Goal: Transaction & Acquisition: Purchase product/service

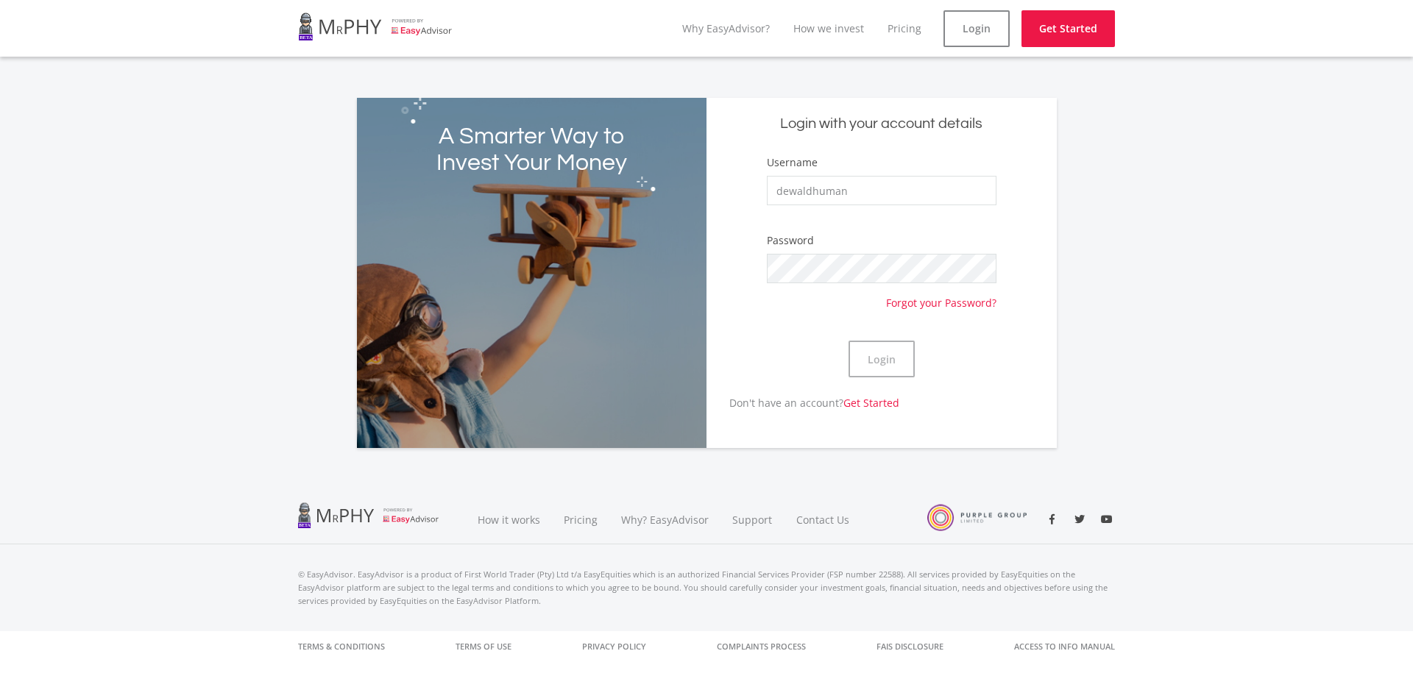
type input "dewaldhuman"
click at [849, 341] on button "Login" at bounding box center [882, 359] width 66 height 37
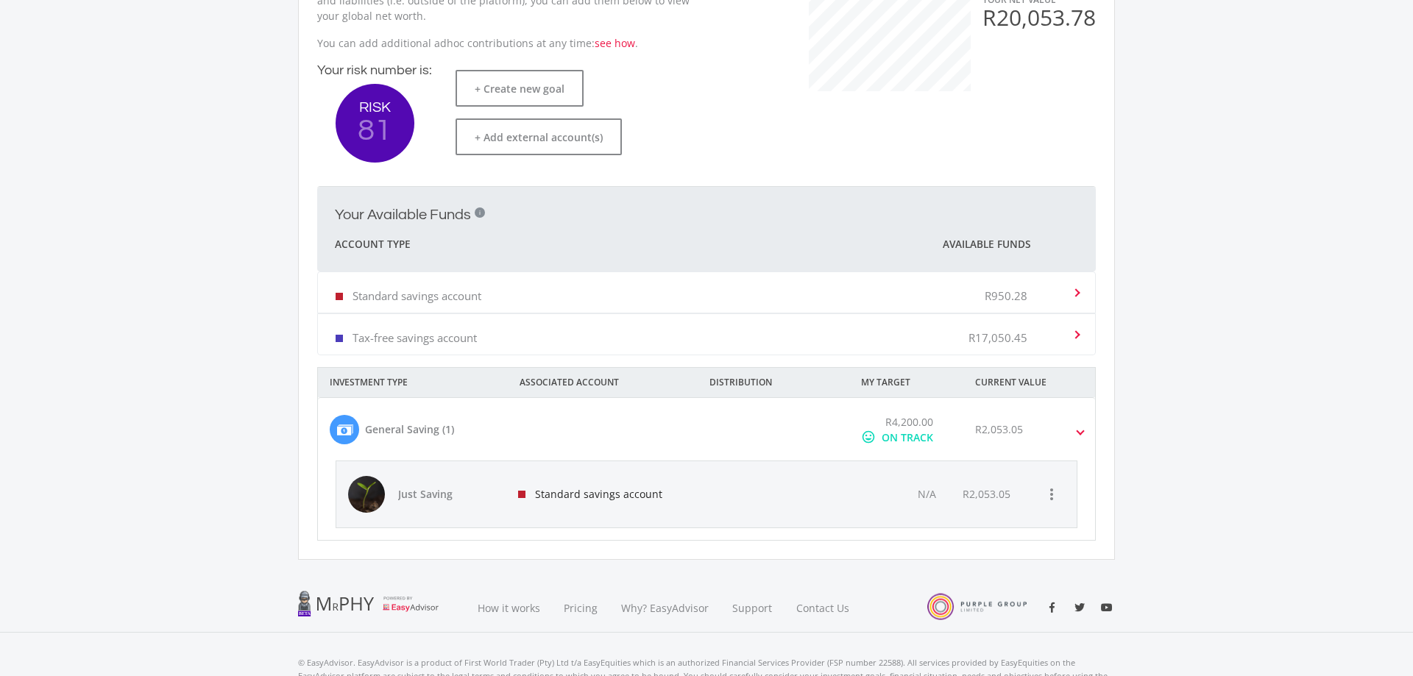
scroll to position [375, 0]
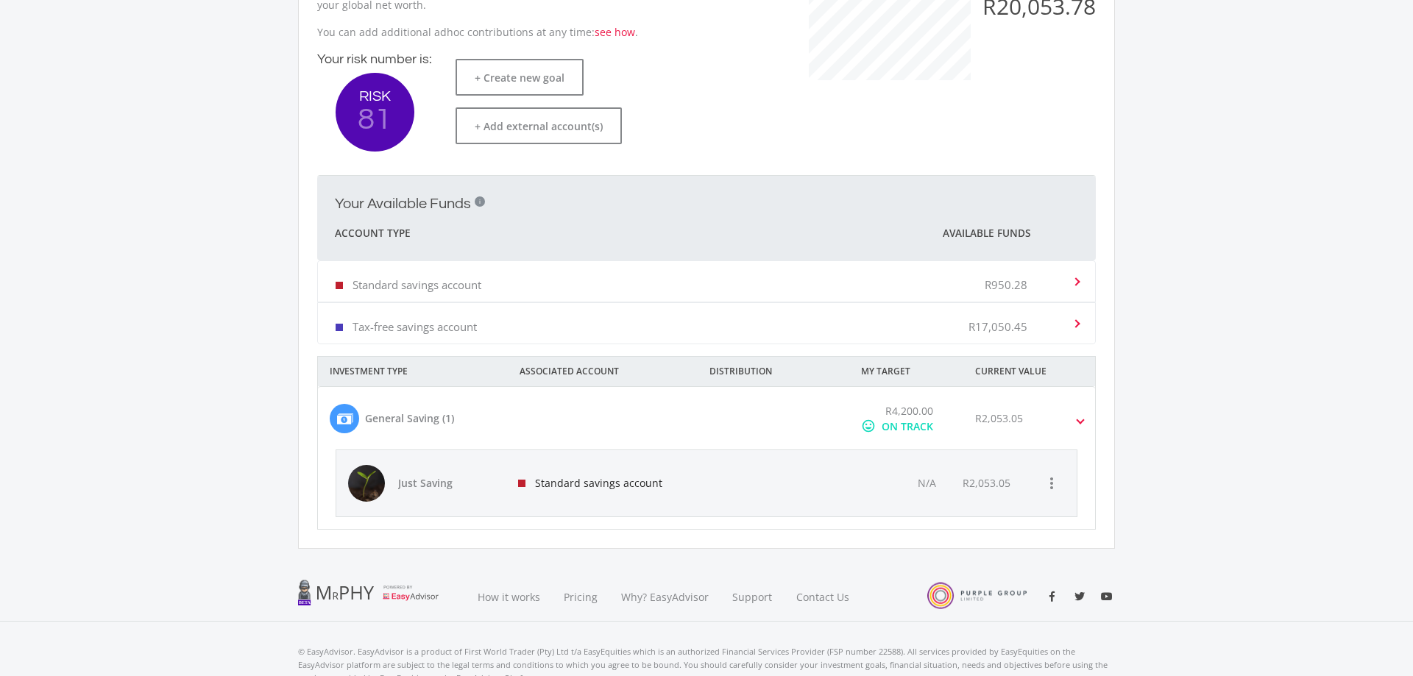
click at [1083, 283] on mat-expansion-panel-header "Standard savings account R950.28" at bounding box center [706, 281] width 777 height 40
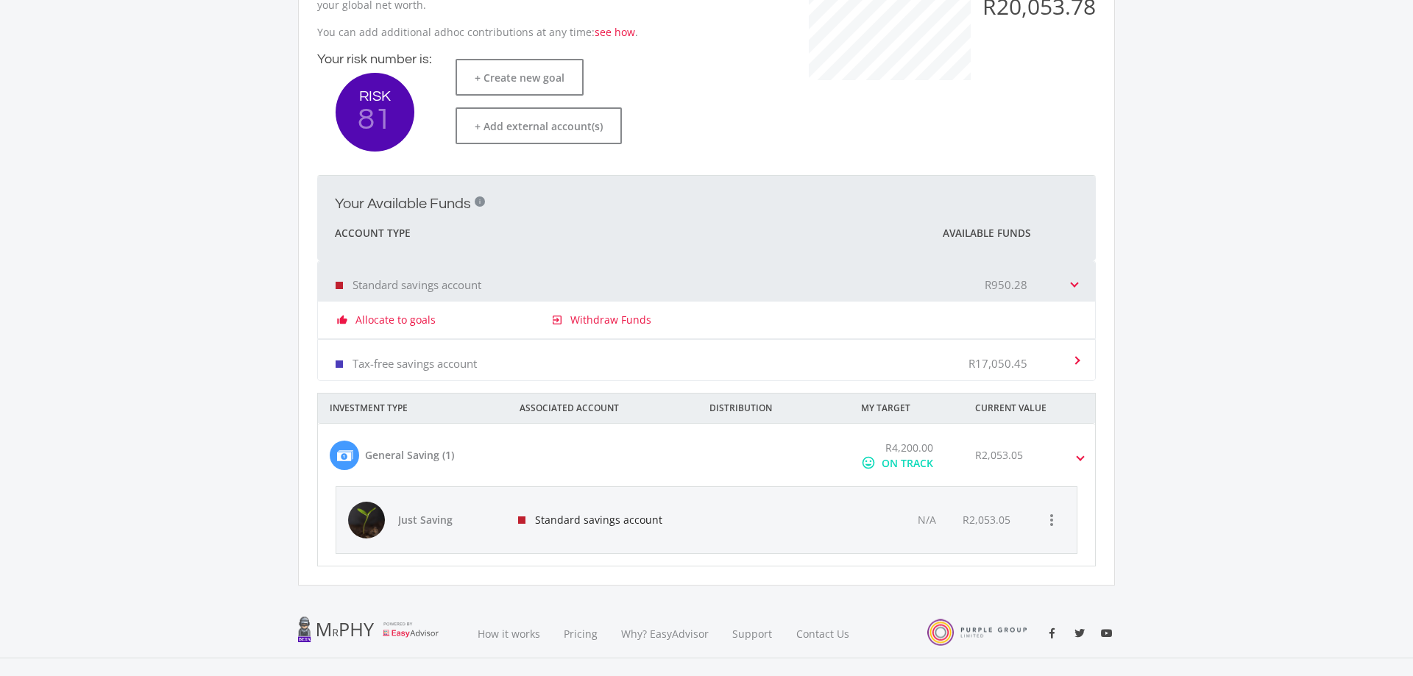
click at [1075, 350] on mat-expansion-panel-header "Tax-free savings account R17,050.45" at bounding box center [706, 360] width 777 height 40
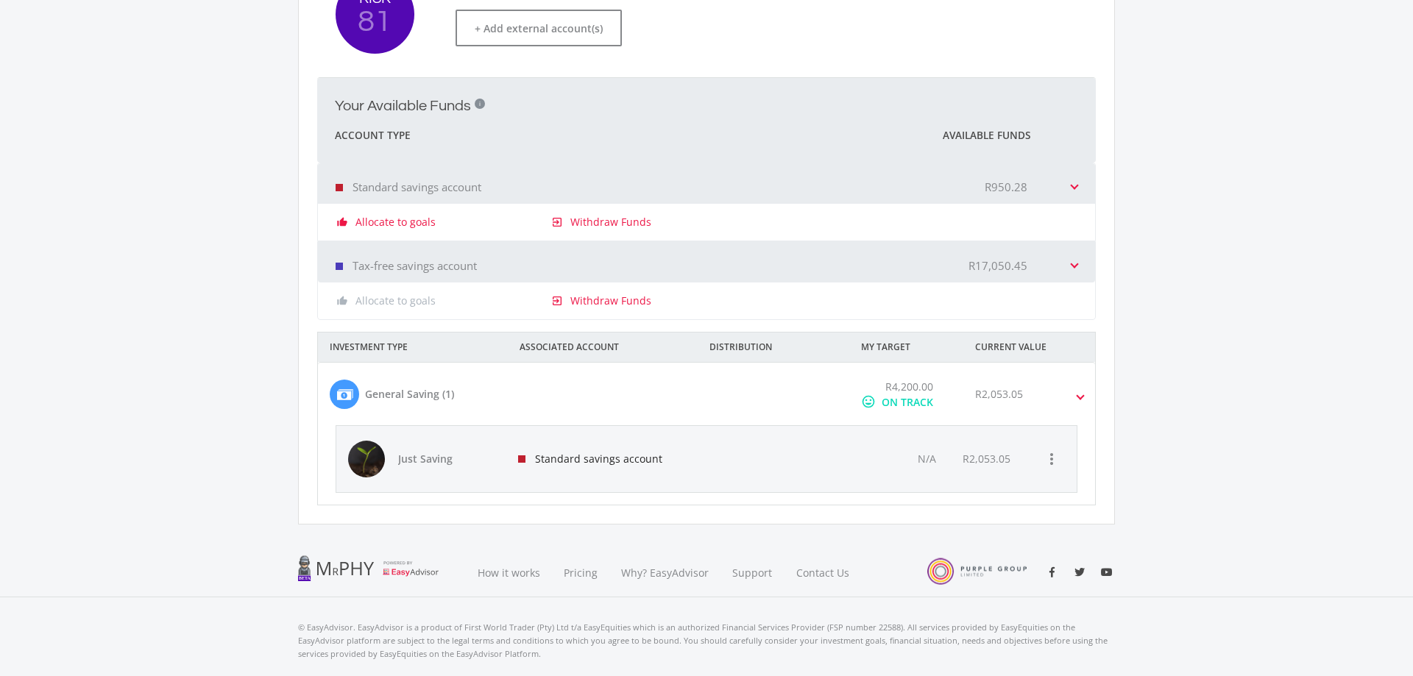
scroll to position [512, 0]
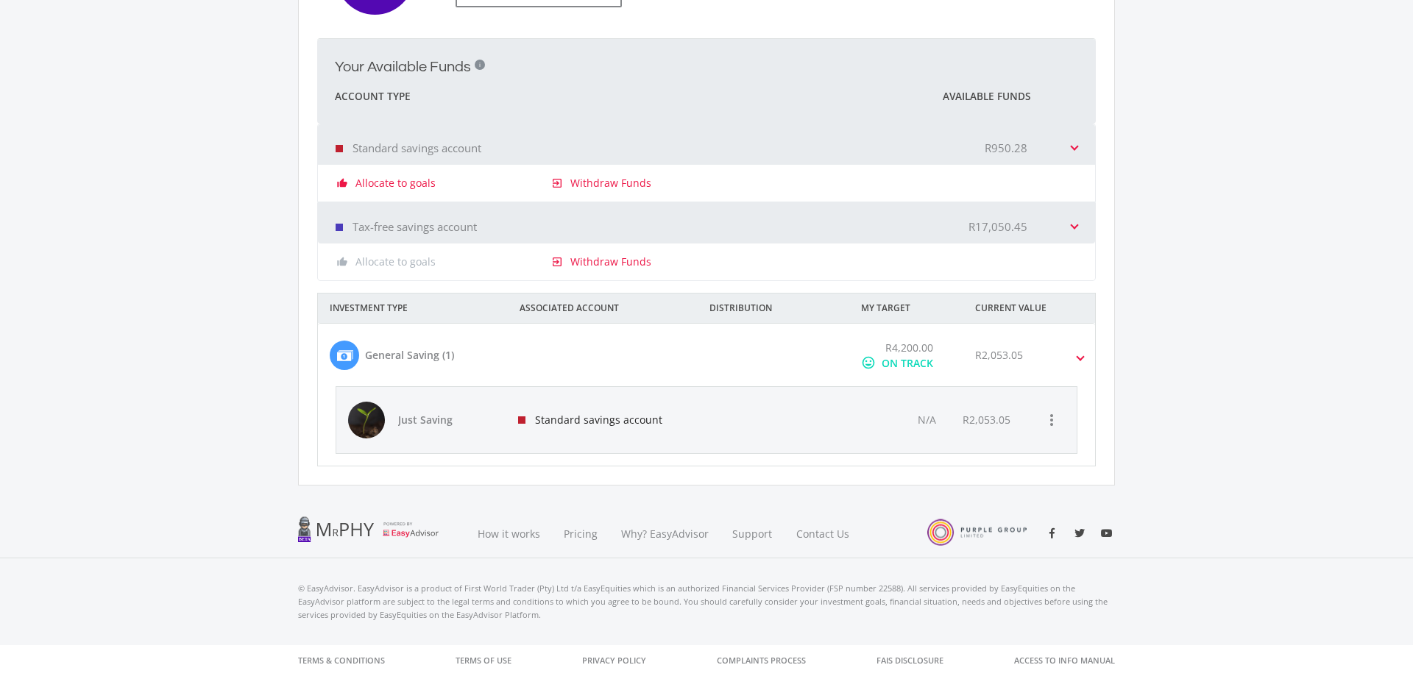
click at [898, 365] on div "ON TRACK" at bounding box center [908, 363] width 52 height 15
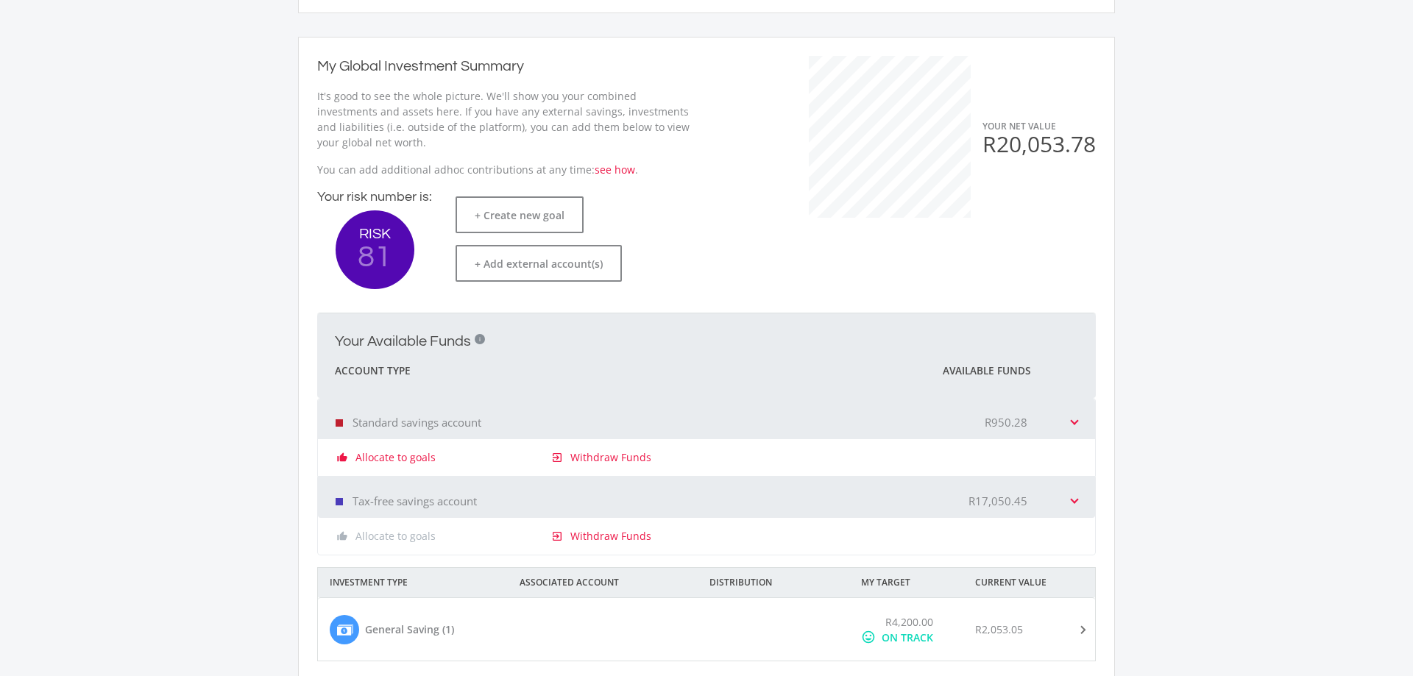
scroll to position [433, 0]
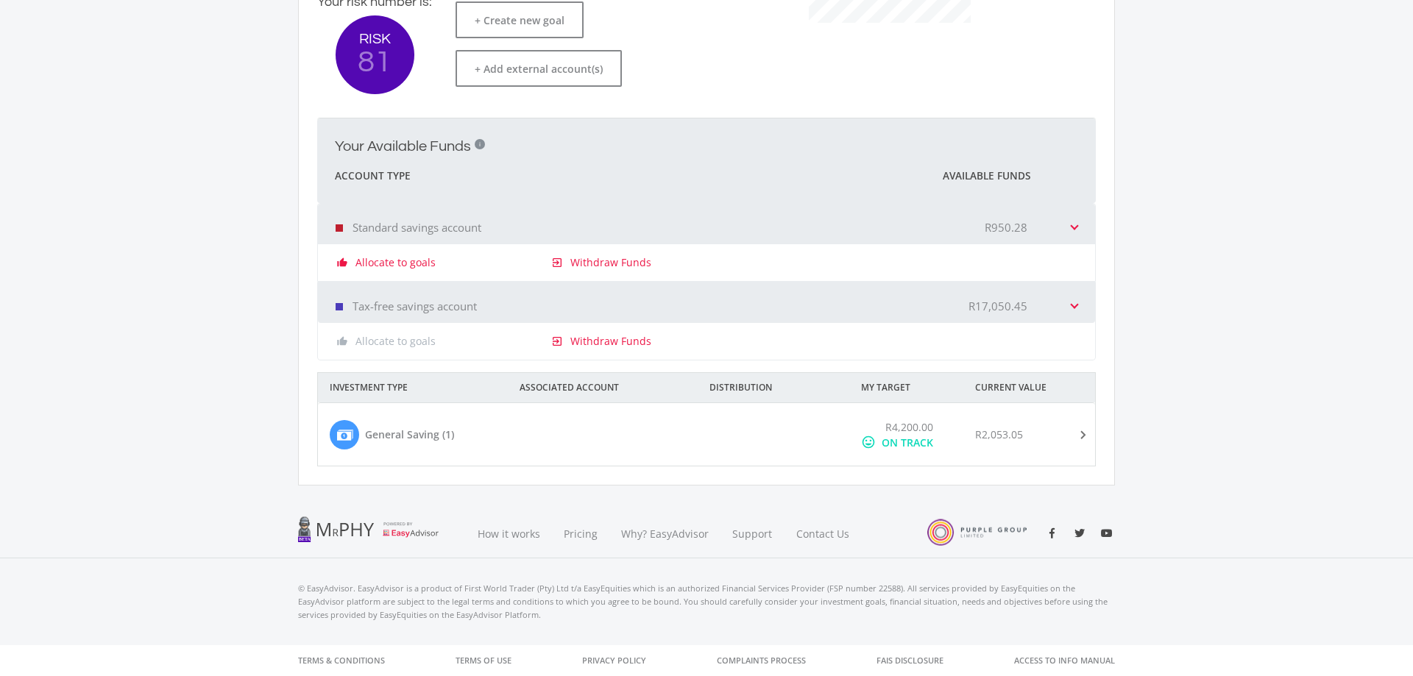
click at [1082, 437] on span at bounding box center [1080, 435] width 17 height 6
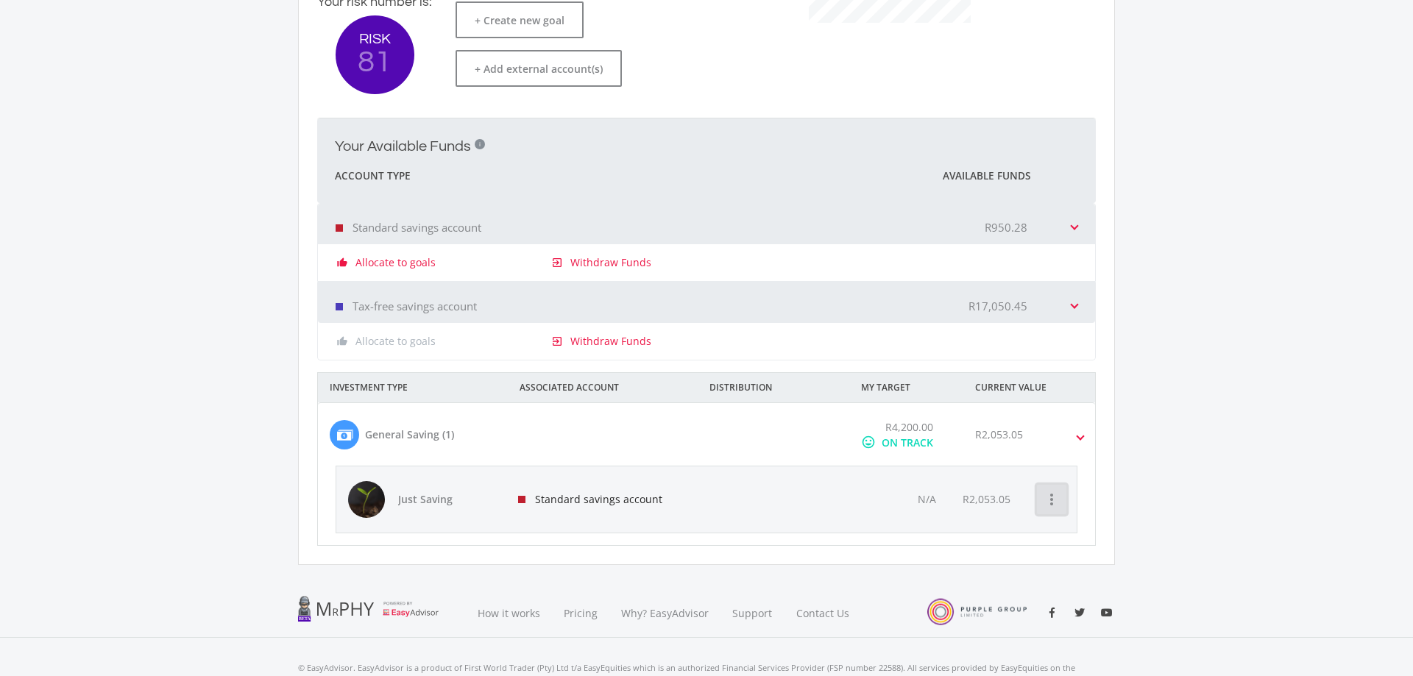
click at [1053, 494] on icon "more_vert" at bounding box center [1052, 500] width 18 height 18
click at [1089, 609] on button "Download Mandate" at bounding box center [1116, 608] width 158 height 35
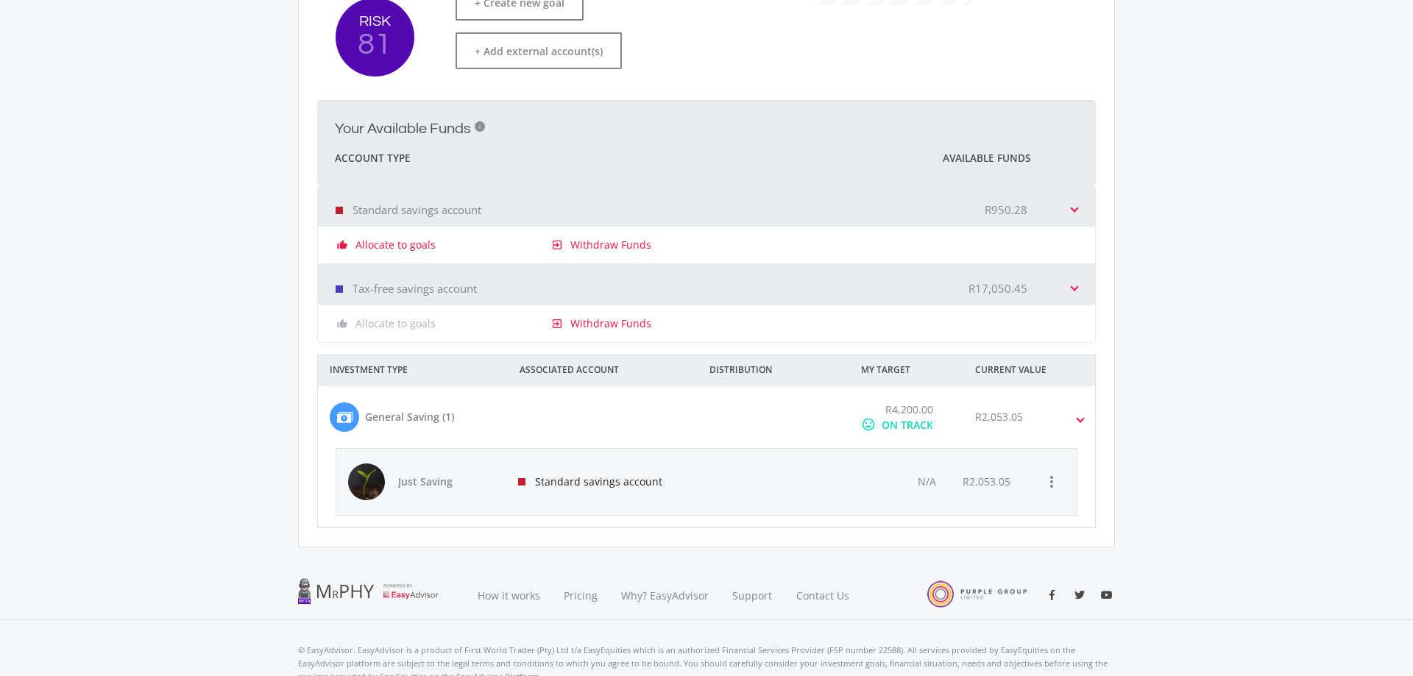
click at [593, 486] on div "Standard savings account" at bounding box center [602, 482] width 193 height 66
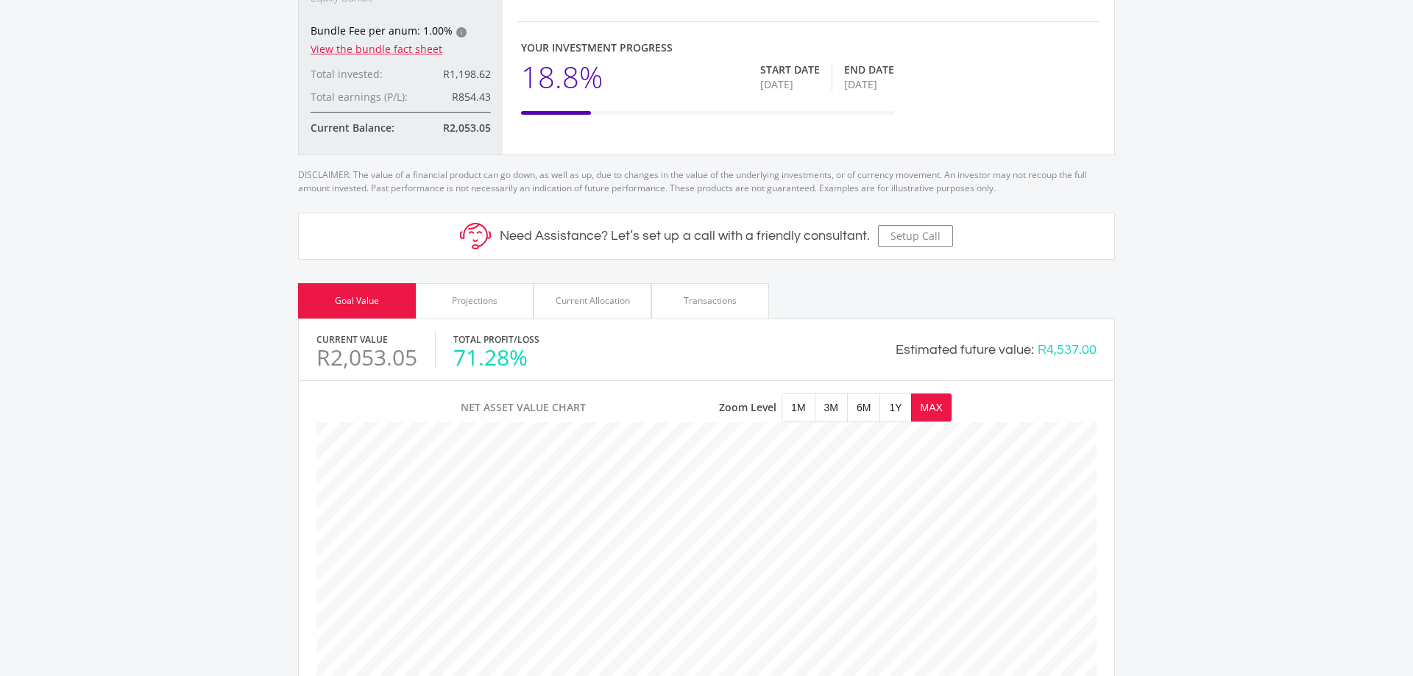
scroll to position [375, 0]
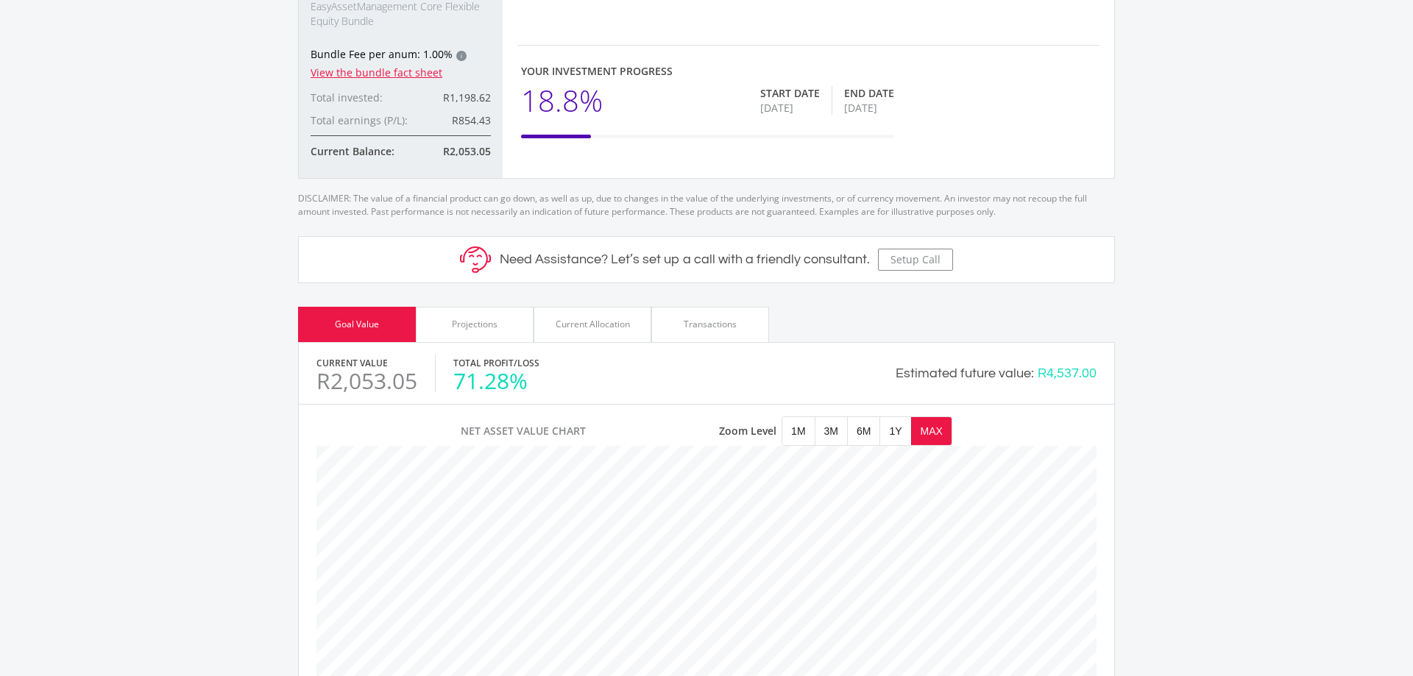
click at [492, 333] on div "Projections" at bounding box center [475, 324] width 118 height 35
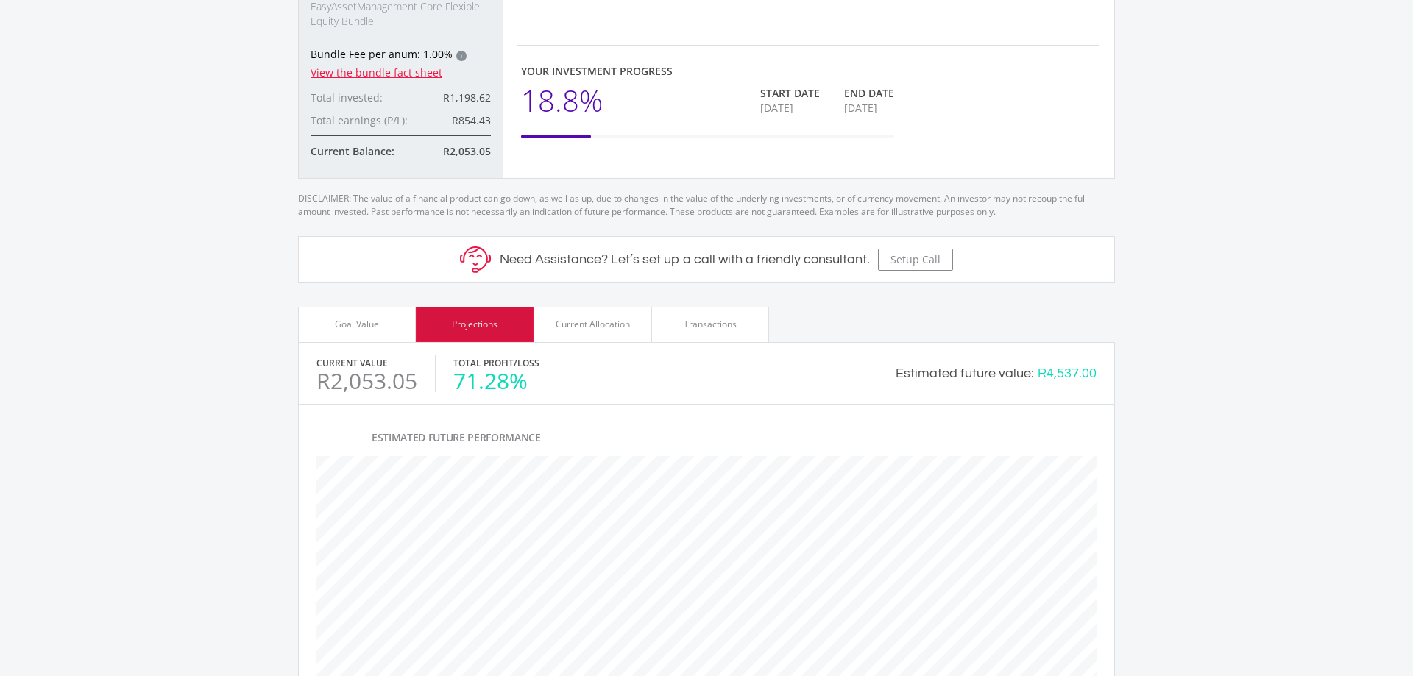
scroll to position [531, 816]
click at [561, 327] on div "Current Allocation" at bounding box center [593, 324] width 74 height 13
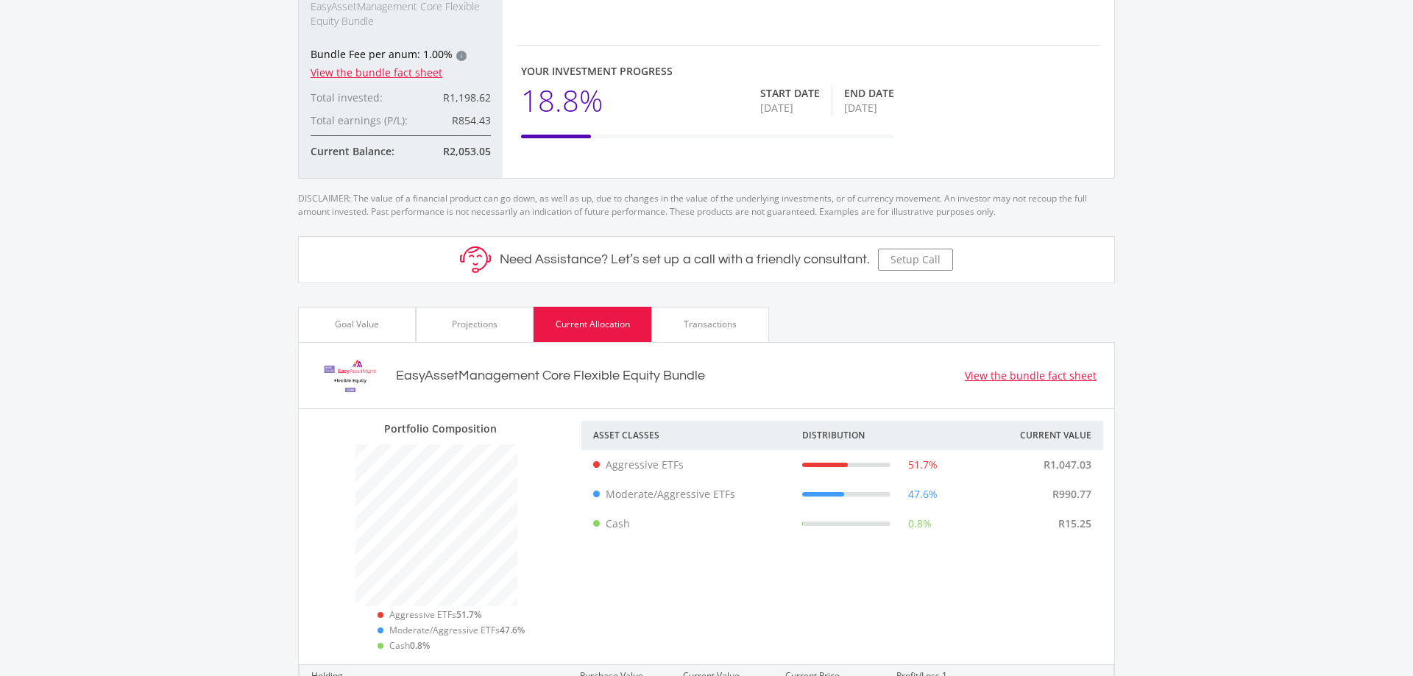
scroll to position [735802, 735763]
click at [676, 319] on div "Transactions" at bounding box center [710, 324] width 118 height 35
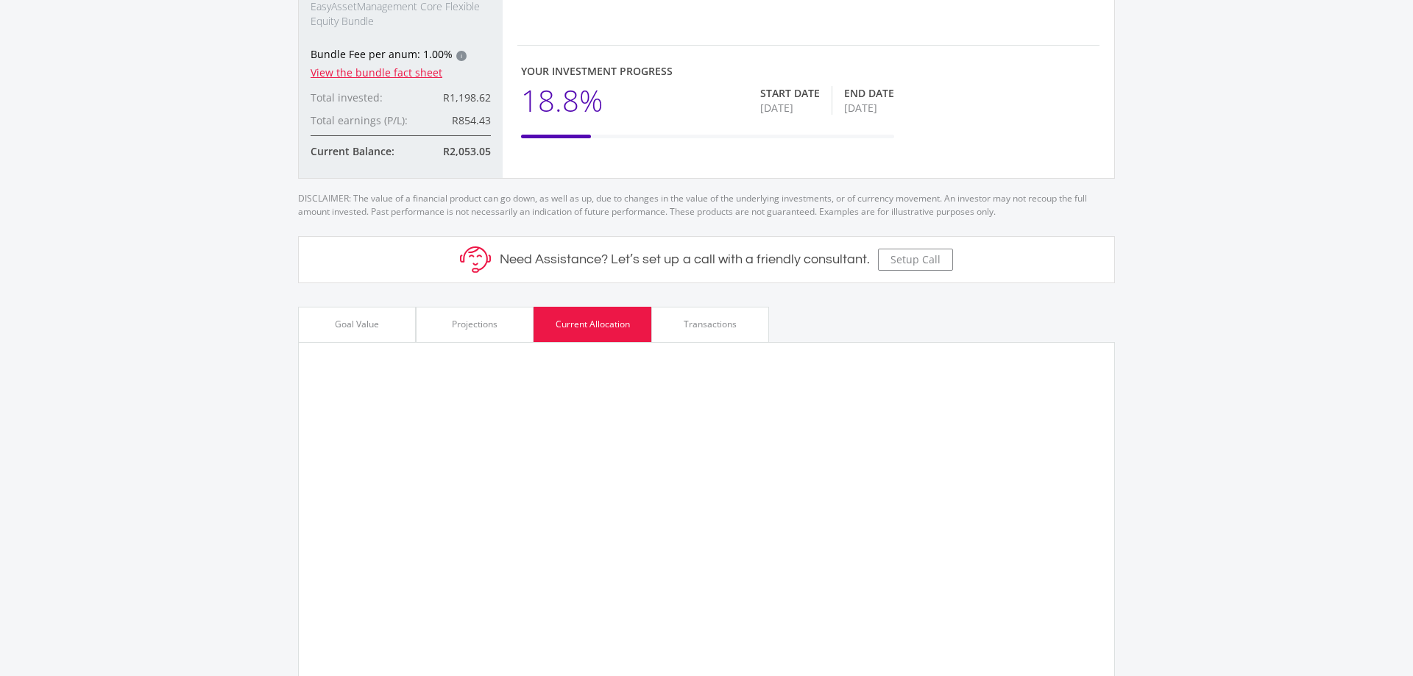
scroll to position [232, 272]
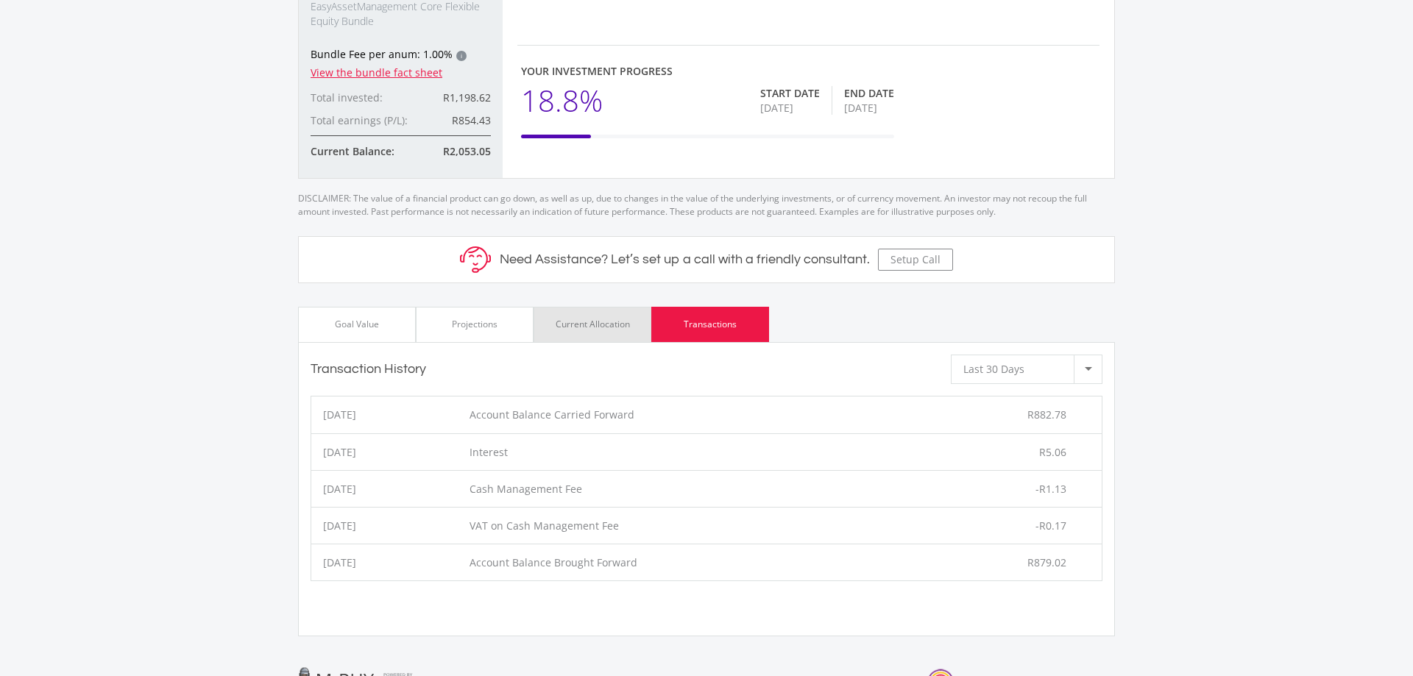
click at [625, 318] on div "Current Allocation" at bounding box center [593, 324] width 74 height 13
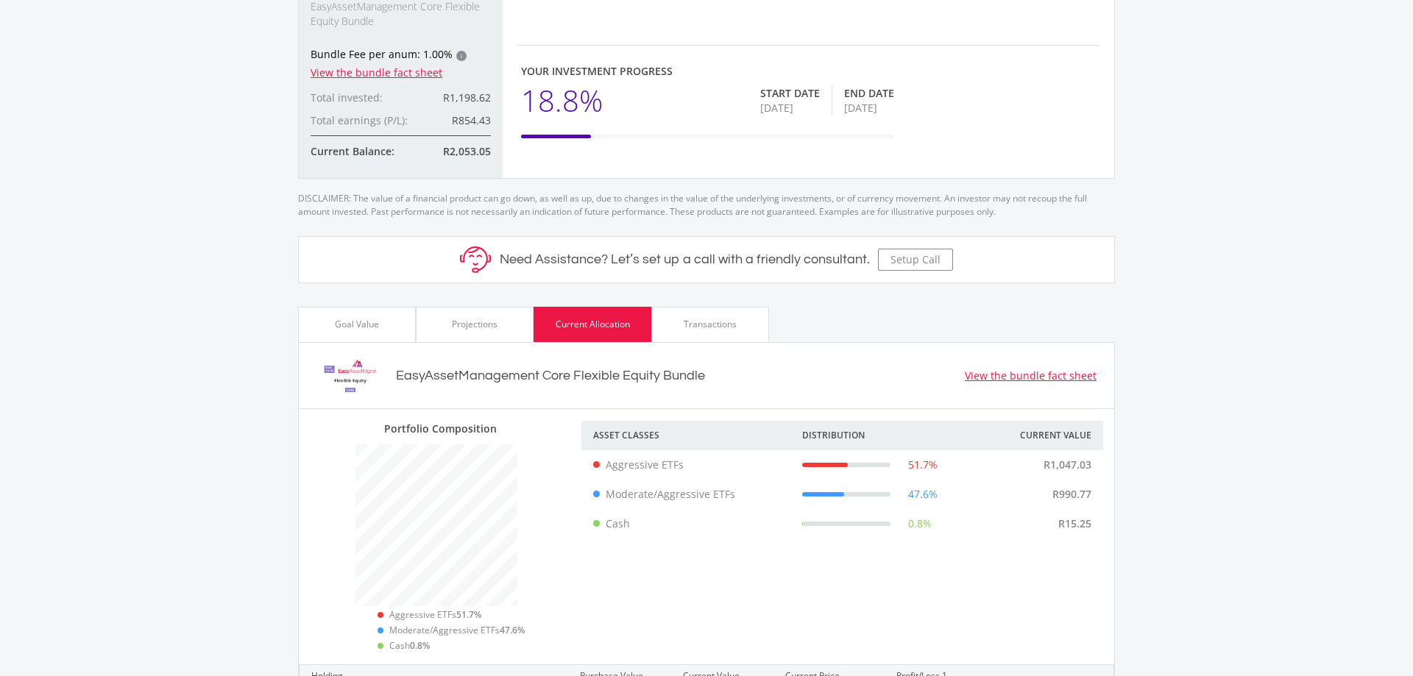
click at [368, 329] on div "Goal Value" at bounding box center [357, 324] width 44 height 13
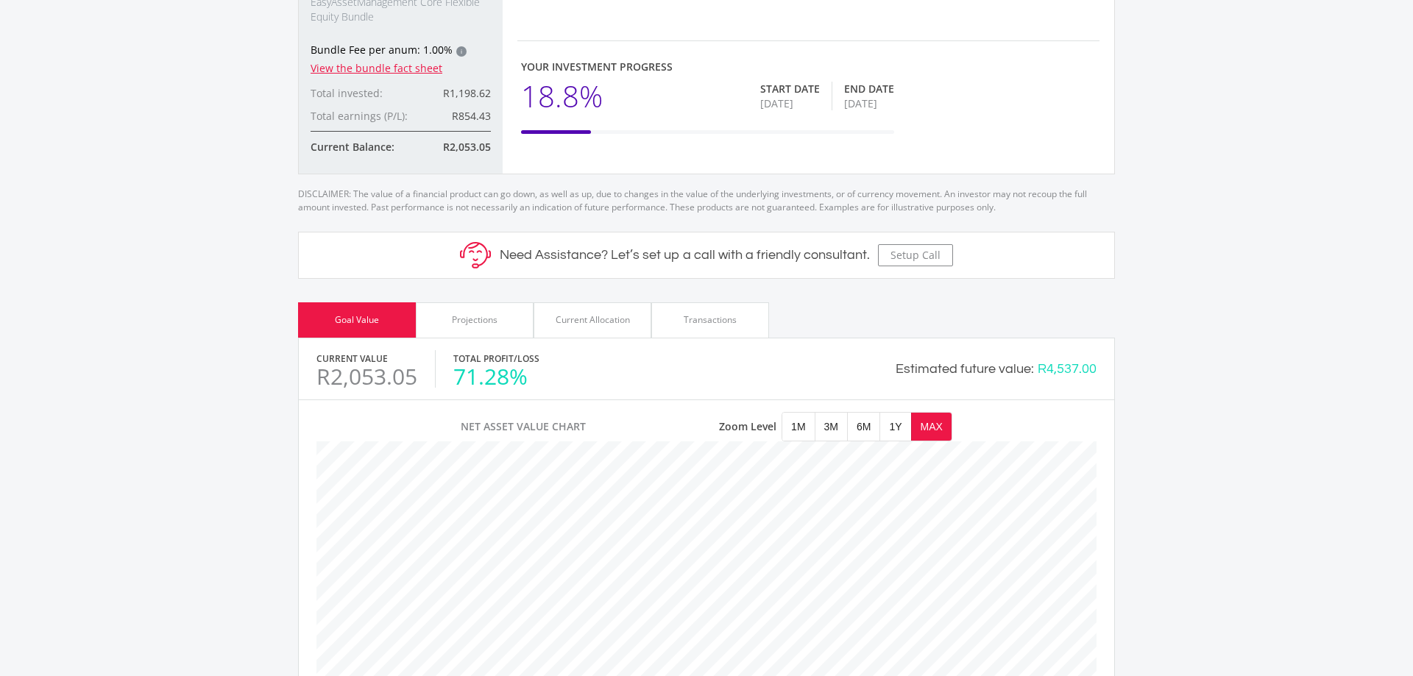
scroll to position [512, 0]
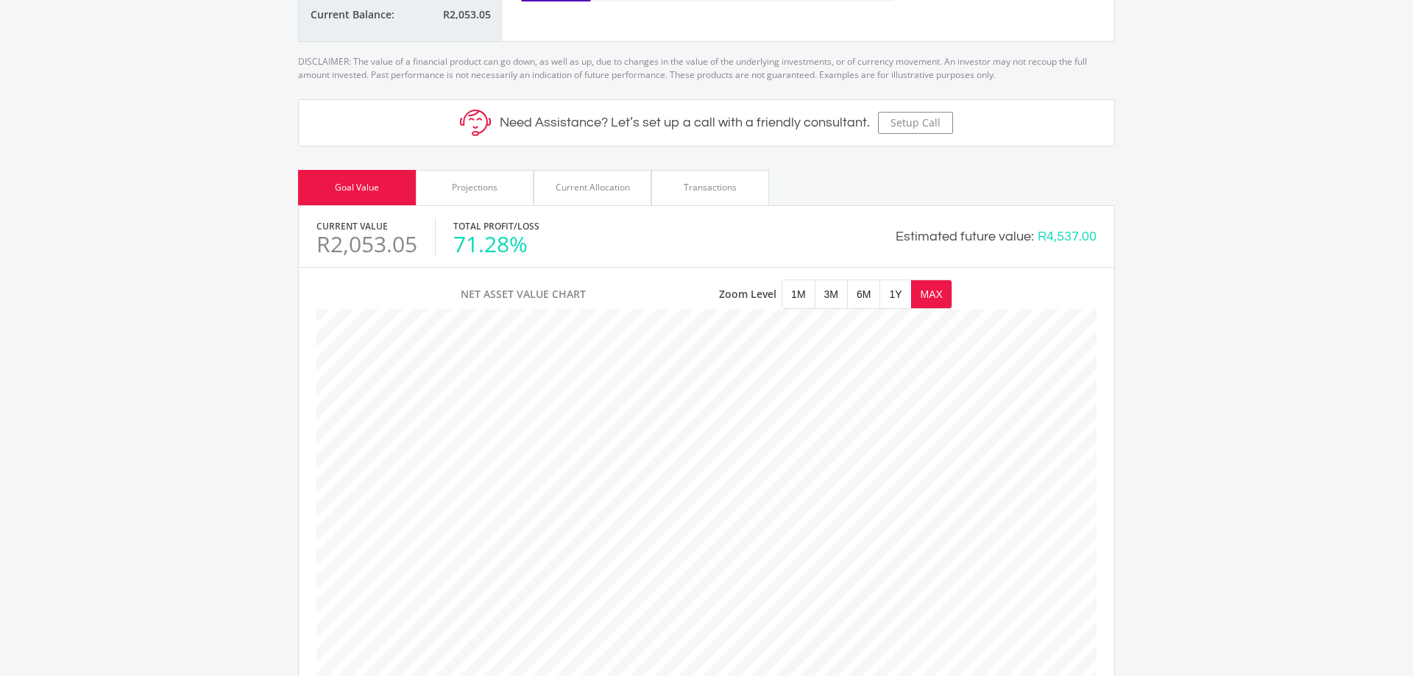
click at [509, 182] on div "Projections" at bounding box center [475, 187] width 118 height 35
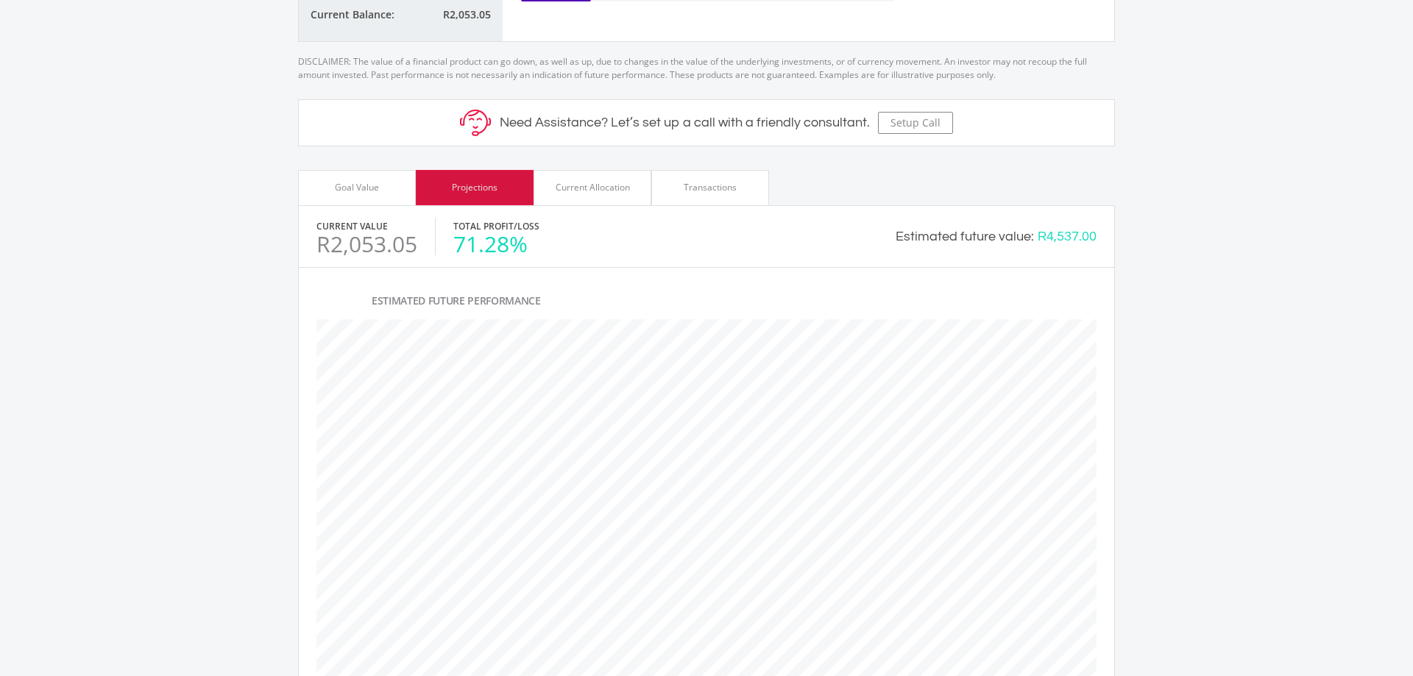
scroll to position [531, 816]
click at [591, 184] on div "Current Allocation" at bounding box center [593, 187] width 74 height 13
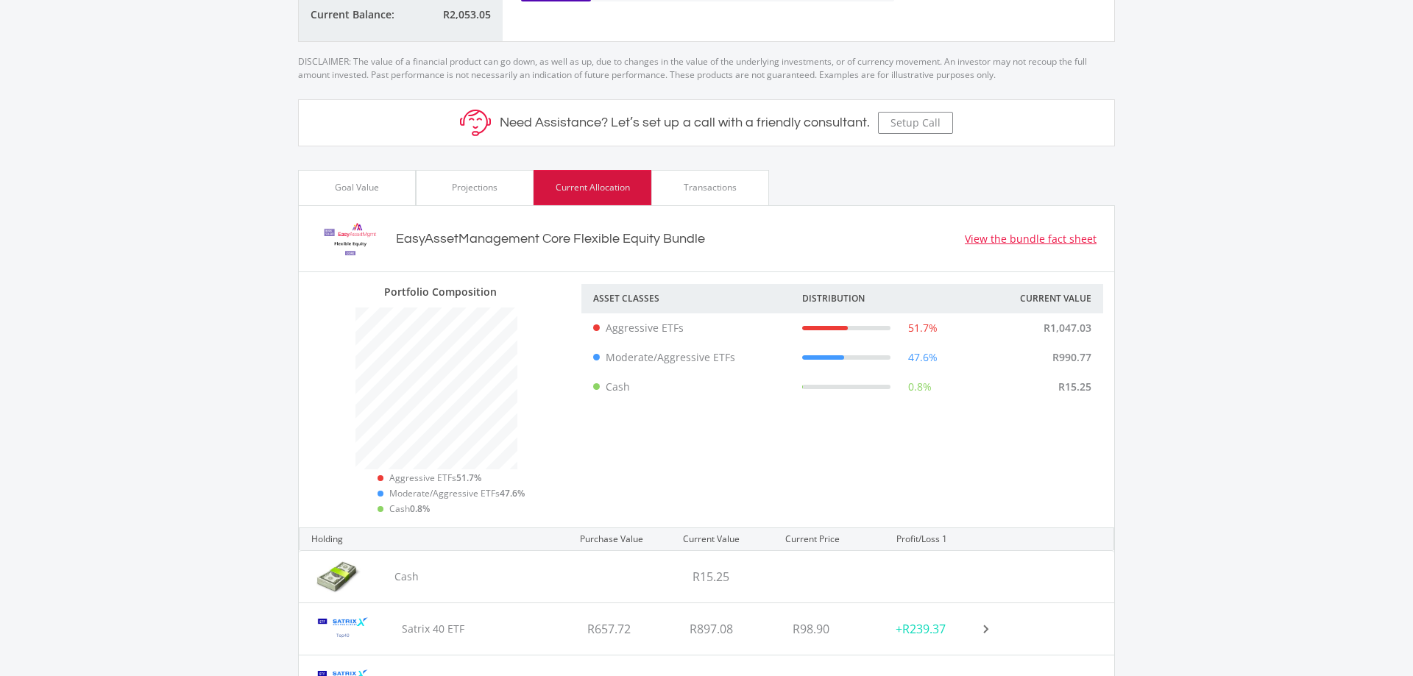
scroll to position [232, 272]
click at [668, 183] on div "Transactions" at bounding box center [710, 187] width 118 height 35
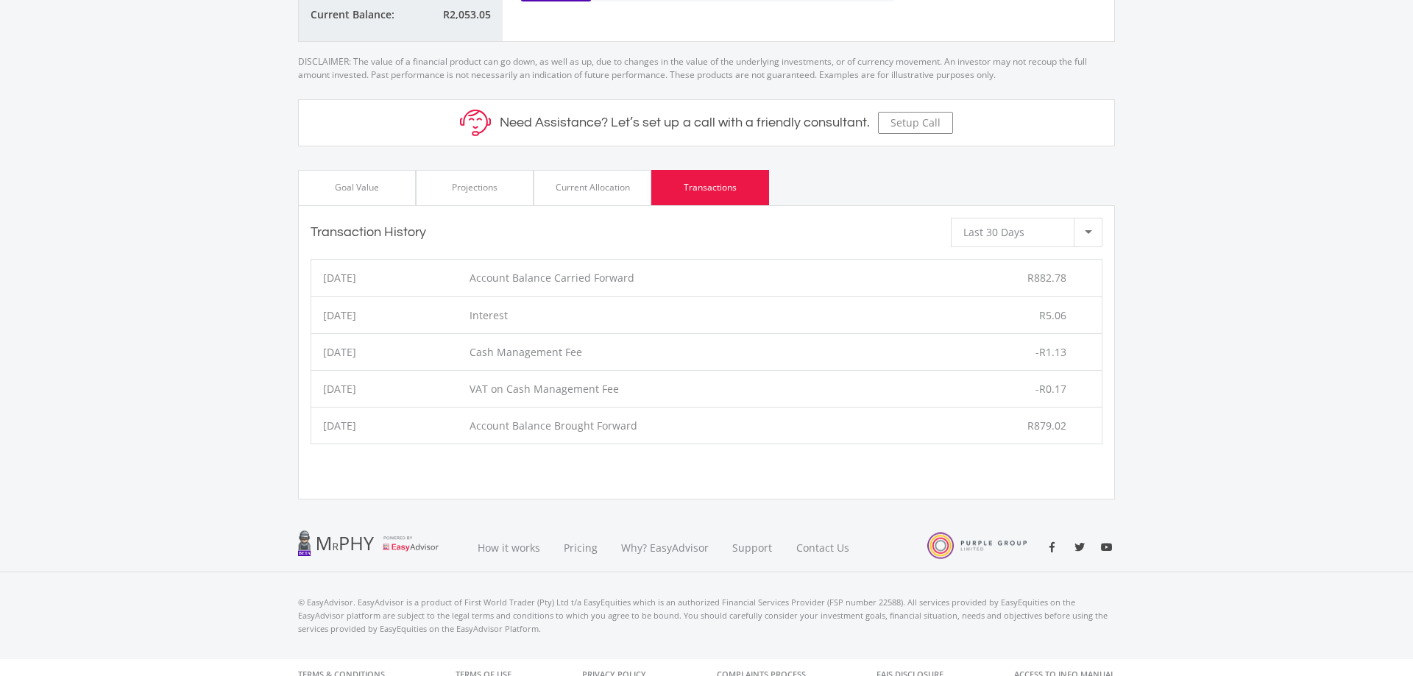
click at [601, 182] on div "Current Allocation" at bounding box center [593, 187] width 74 height 13
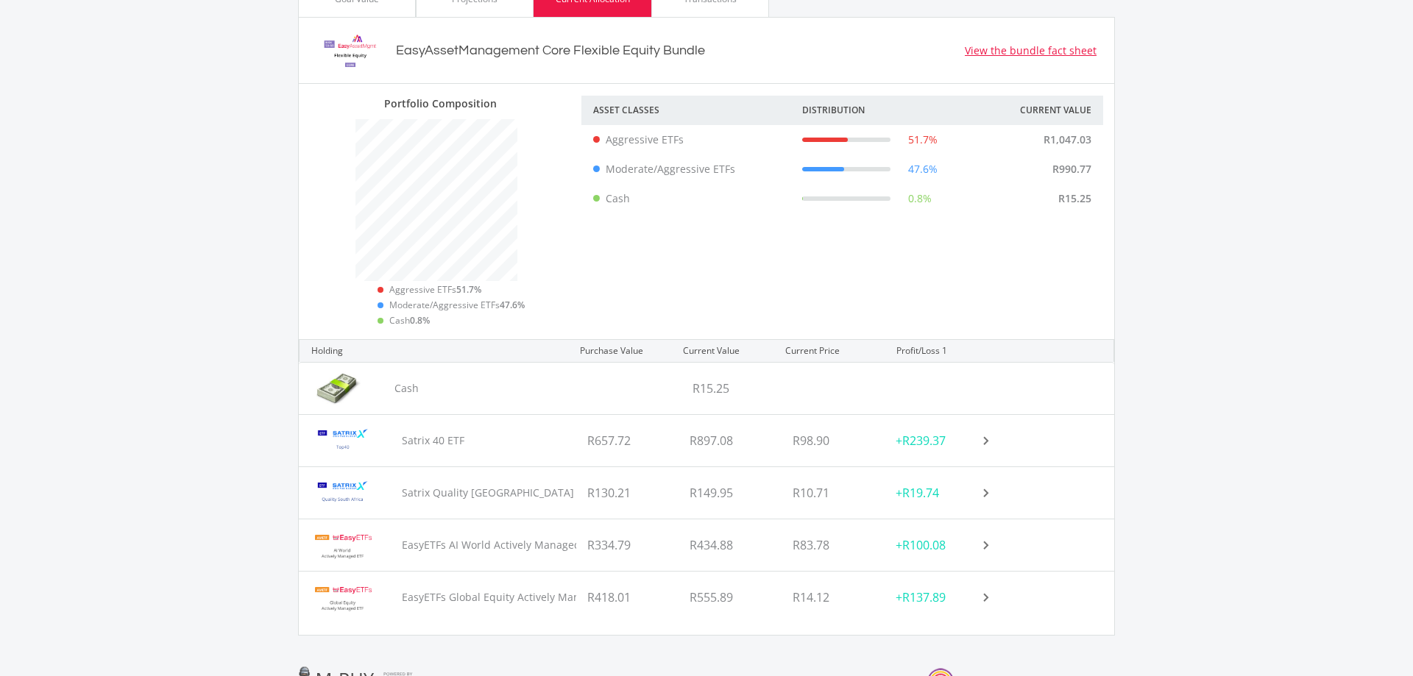
scroll to position [551, 0]
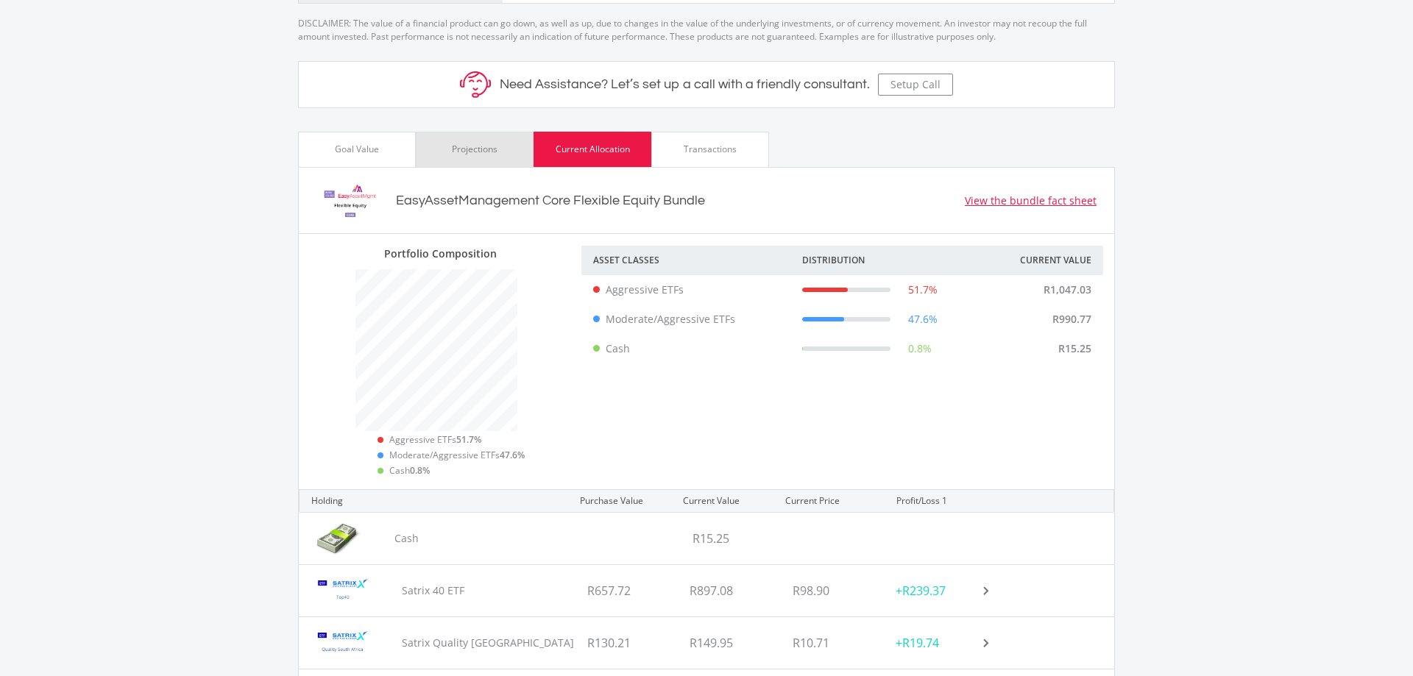
click at [470, 151] on div "Projections" at bounding box center [475, 149] width 46 height 13
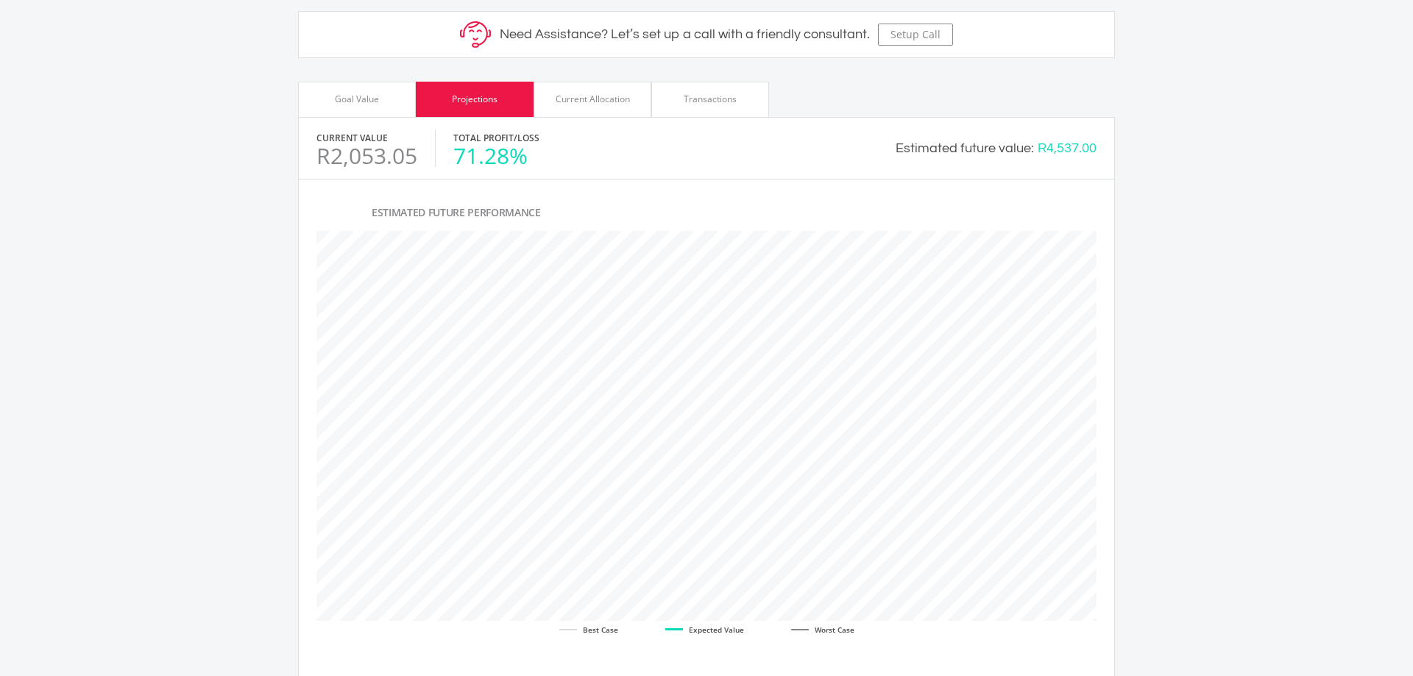
scroll to position [676, 0]
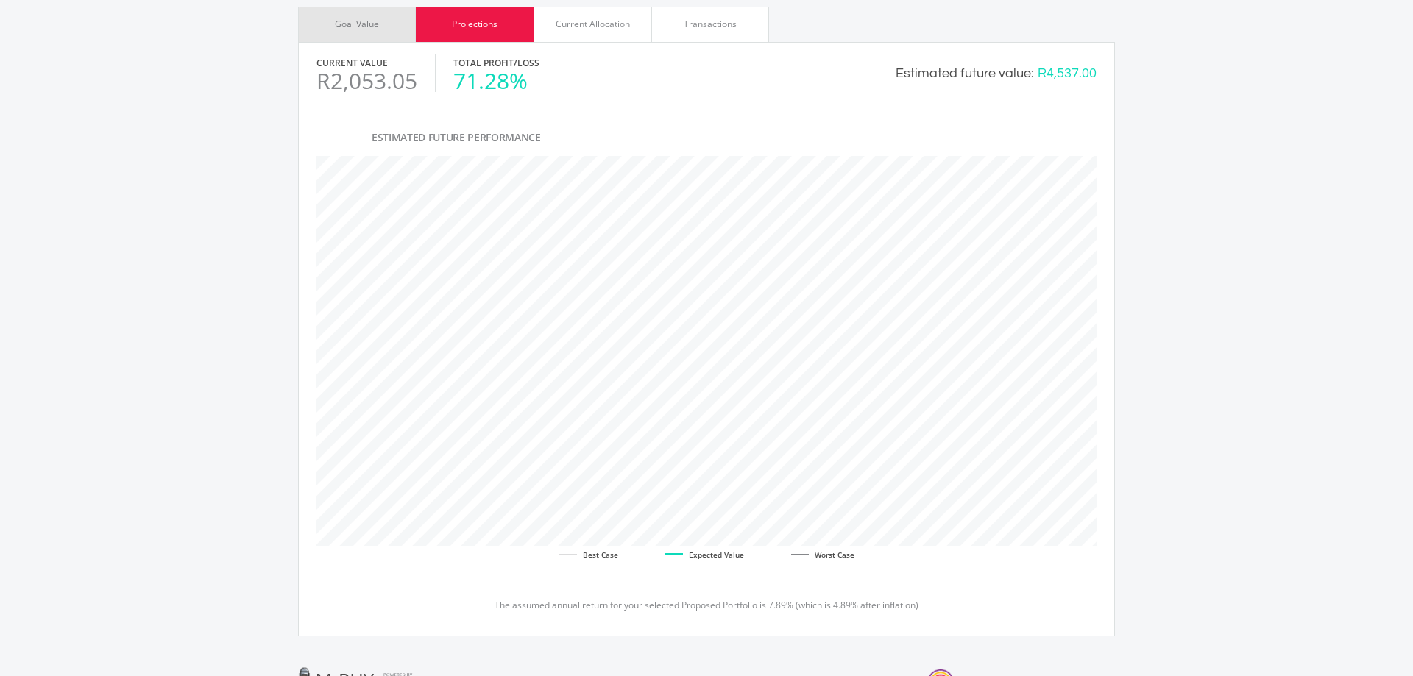
click at [361, 29] on div "Goal Value" at bounding box center [357, 24] width 44 height 13
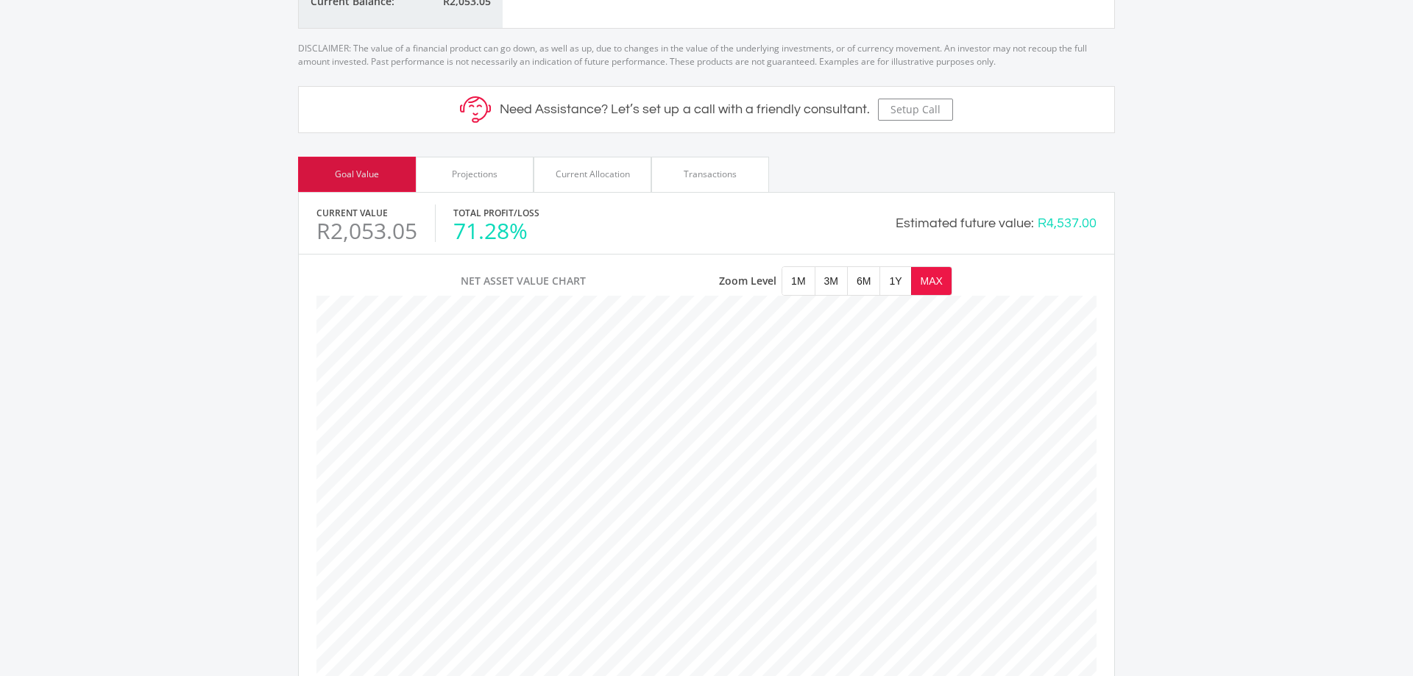
scroll to position [0, 0]
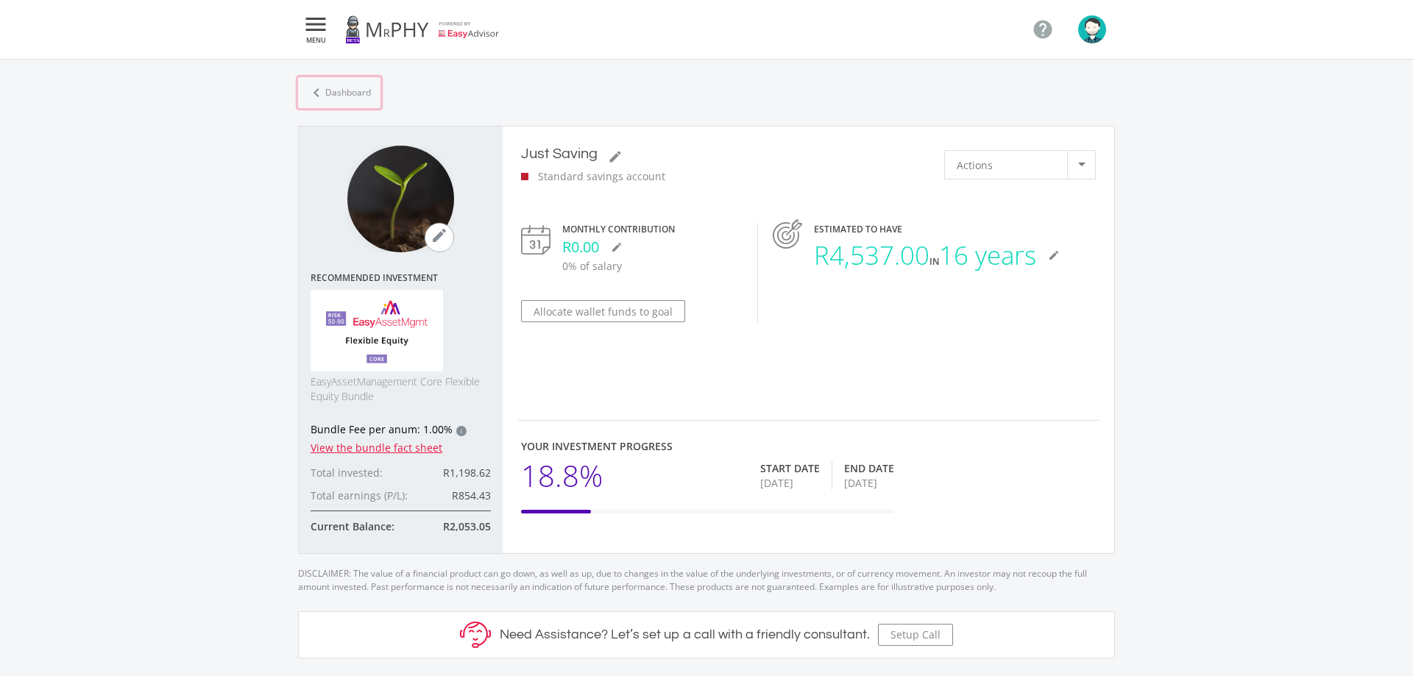
click at [360, 91] on link "chevron_left Dashboard" at bounding box center [339, 92] width 82 height 31
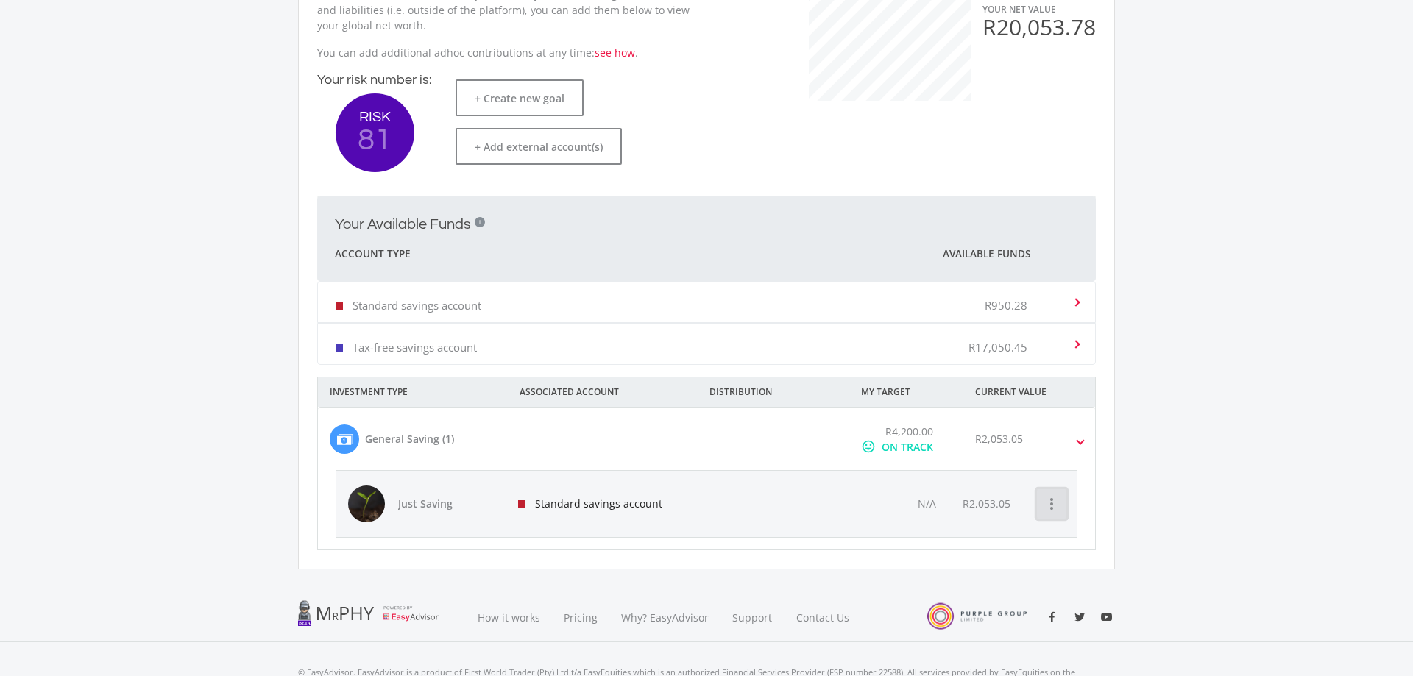
click at [1056, 506] on icon "more_vert" at bounding box center [1052, 504] width 18 height 18
click at [1163, 475] on div at bounding box center [706, 338] width 1413 height 676
click at [1081, 445] on span at bounding box center [1081, 439] width 6 height 17
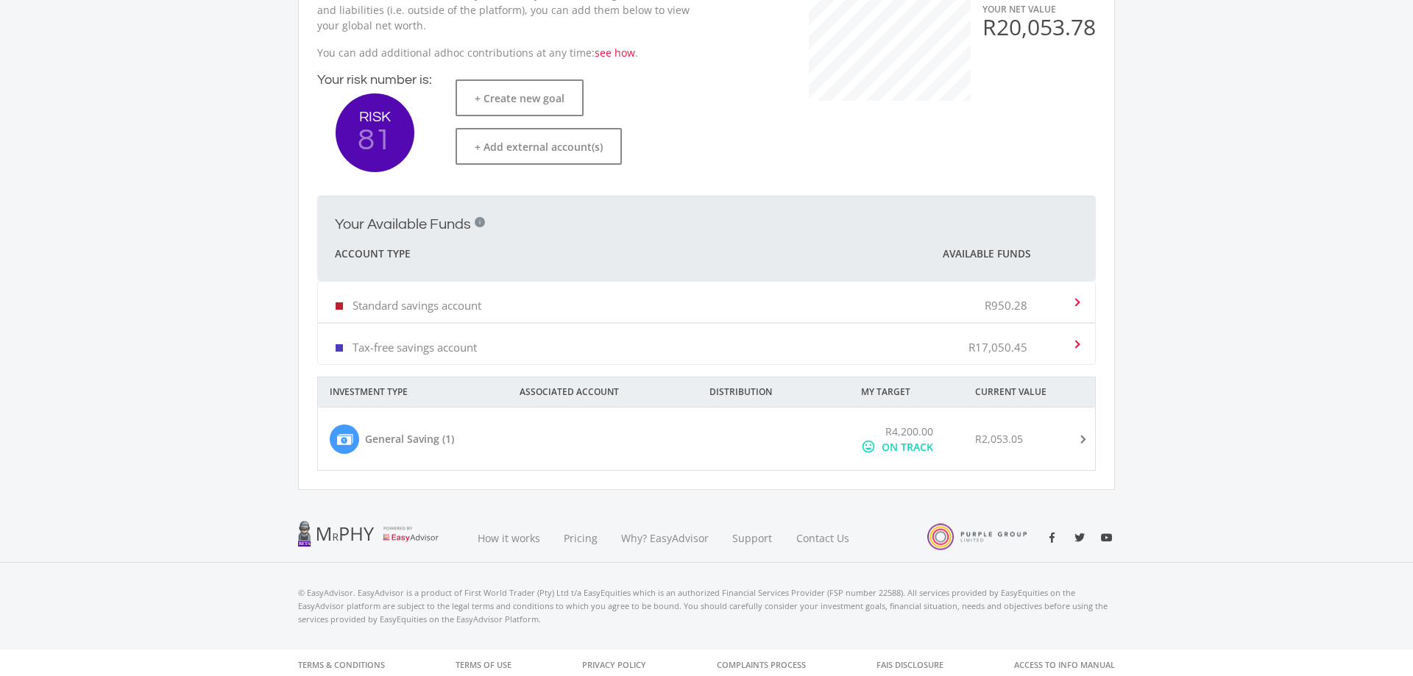
click at [1081, 445] on mat-expansion-panel-header "General Saving (1) R4,200.00 mood ON TRACK R2,053.05" at bounding box center [706, 439] width 777 height 63
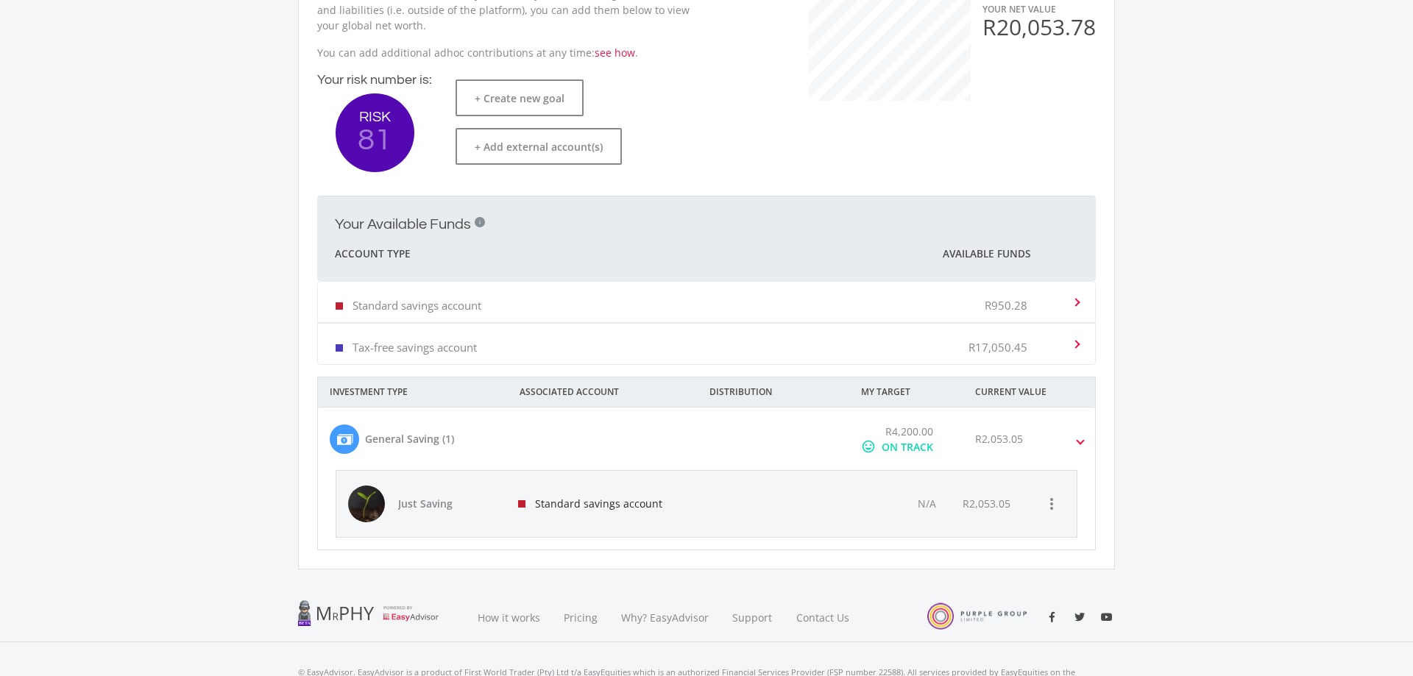
click at [1080, 297] on mat-expansion-panel-header "Standard savings account R950.28" at bounding box center [706, 302] width 777 height 40
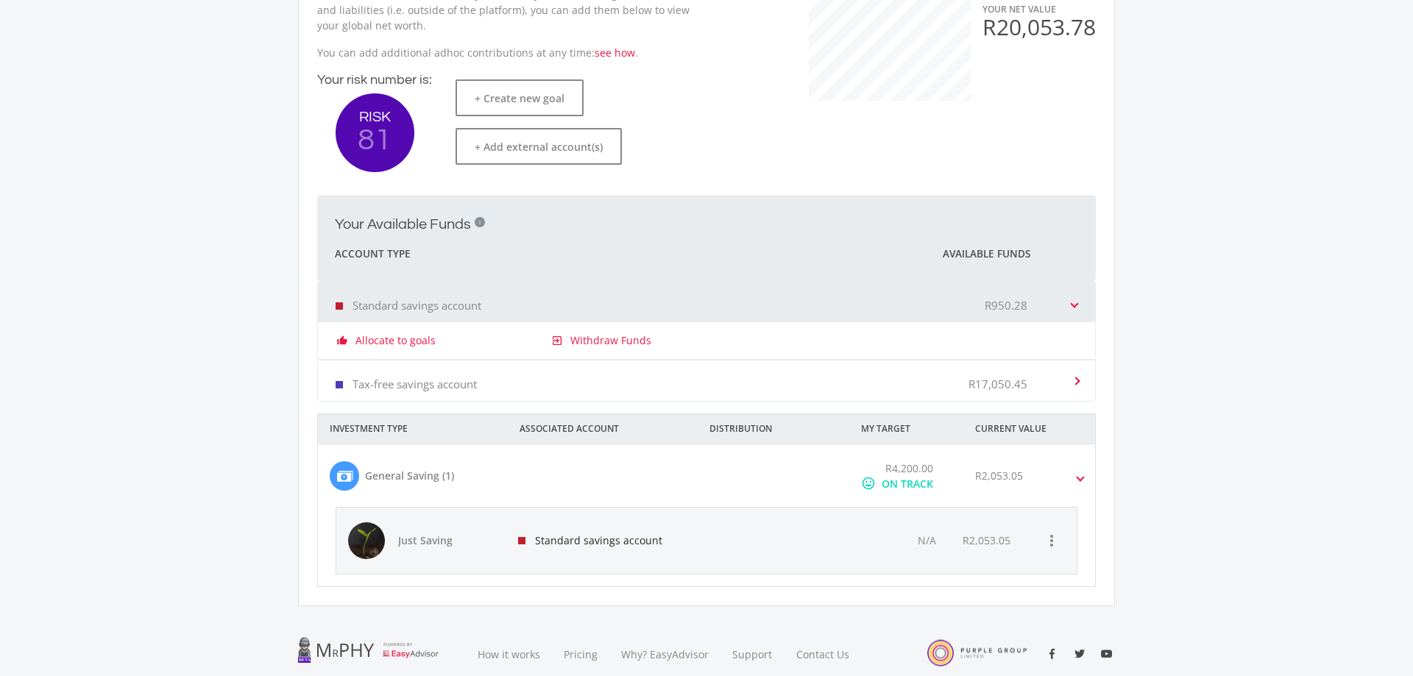
click at [1083, 378] on mat-expansion-panel-header "Tax-free savings account R17,050.45" at bounding box center [706, 381] width 777 height 40
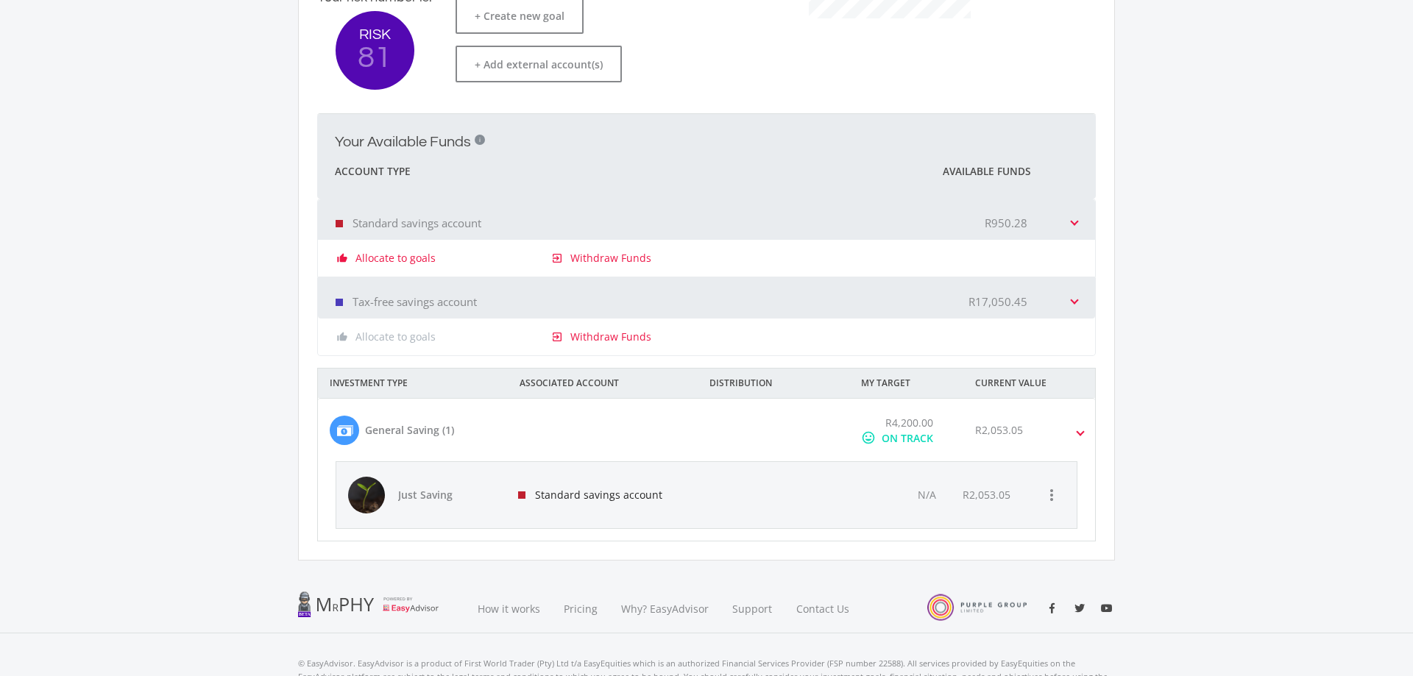
click at [749, 434] on div at bounding box center [774, 430] width 152 height 31
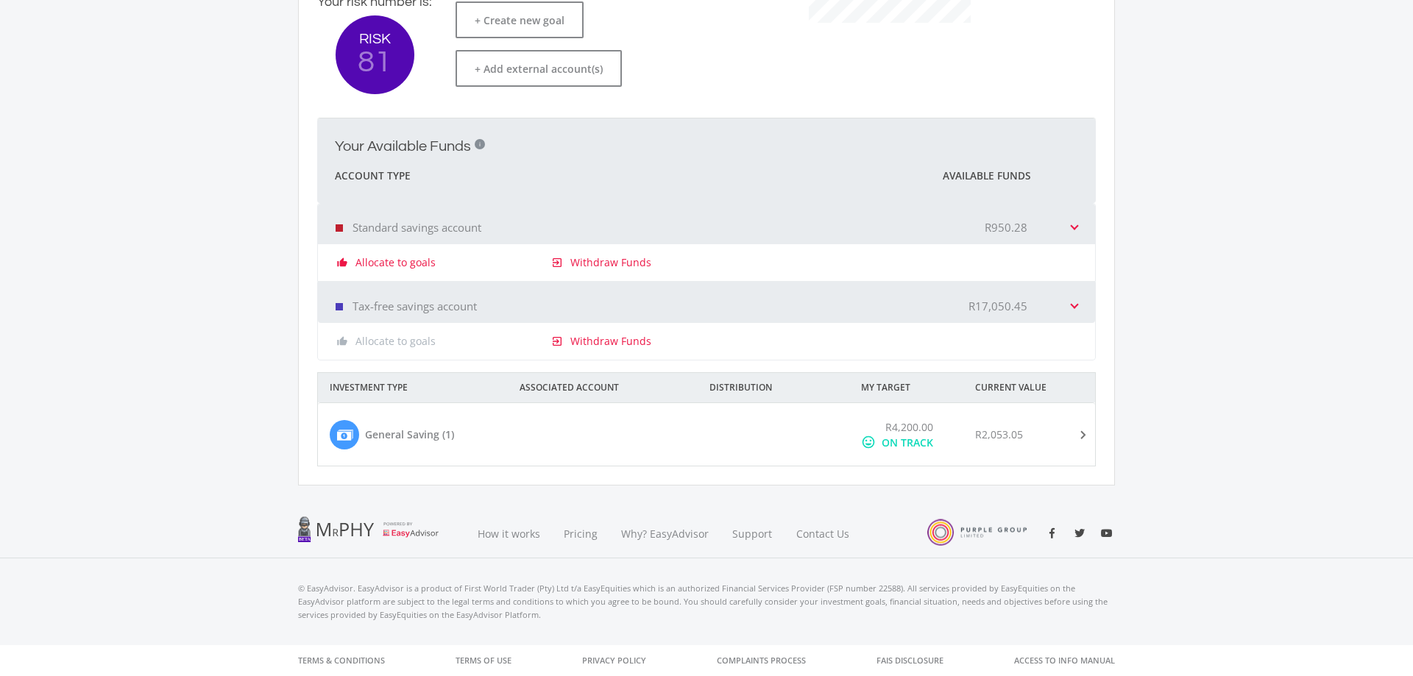
click at [749, 434] on div at bounding box center [774, 435] width 152 height 31
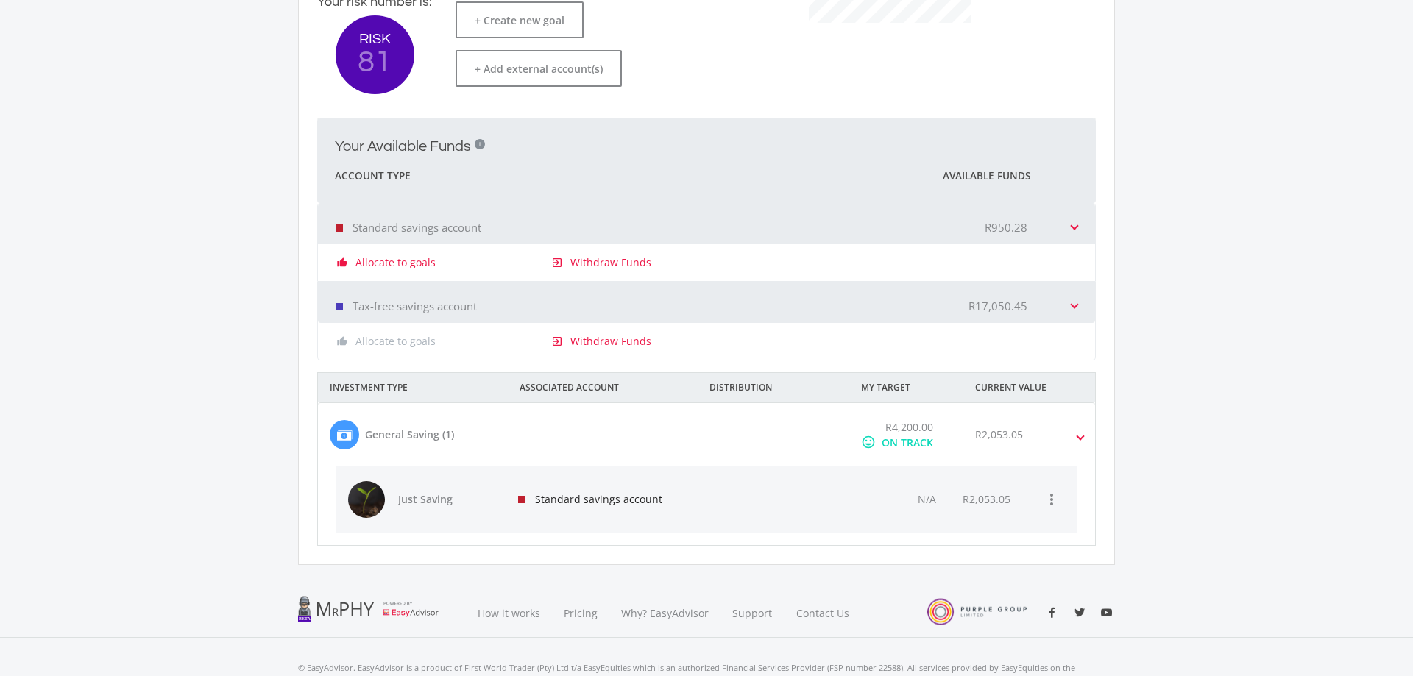
click at [770, 502] on div at bounding box center [773, 500] width 148 height 66
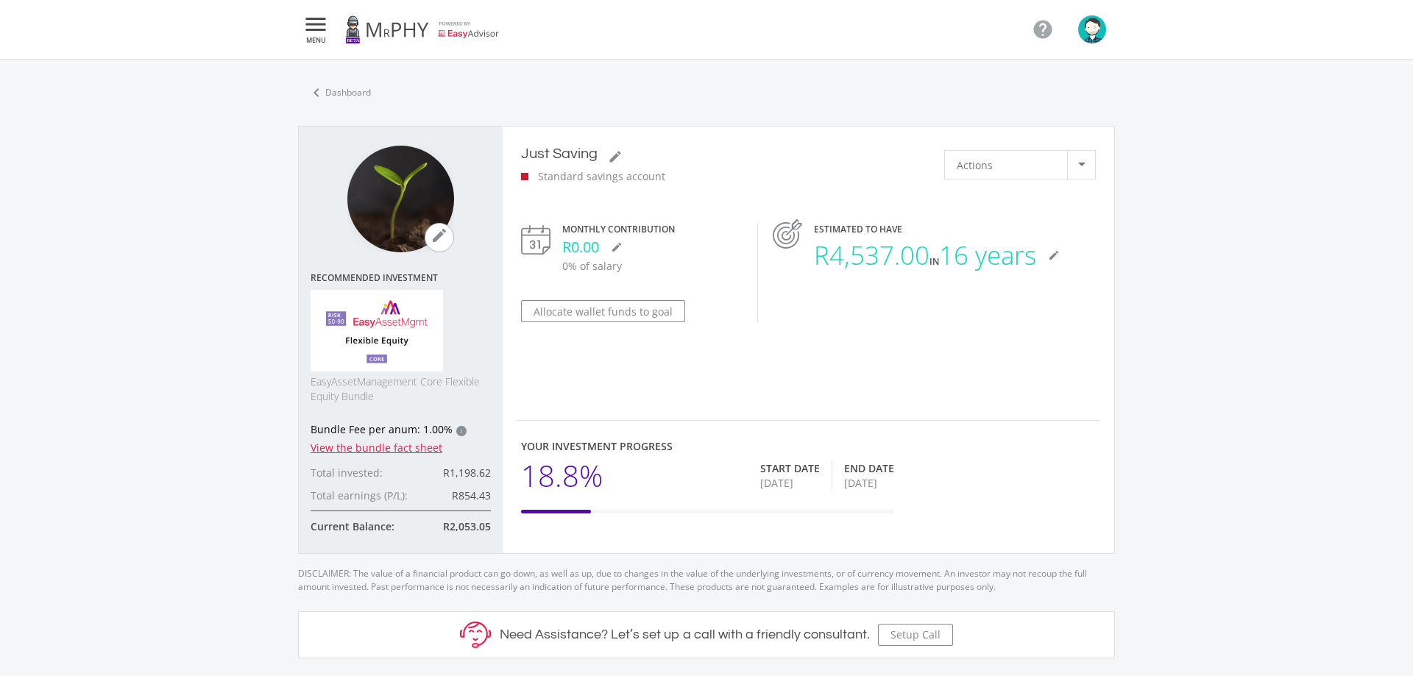
click at [1081, 169] on div at bounding box center [1081, 165] width 28 height 28
click at [1048, 186] on span "Sell Funds" at bounding box center [1036, 181] width 158 height 21
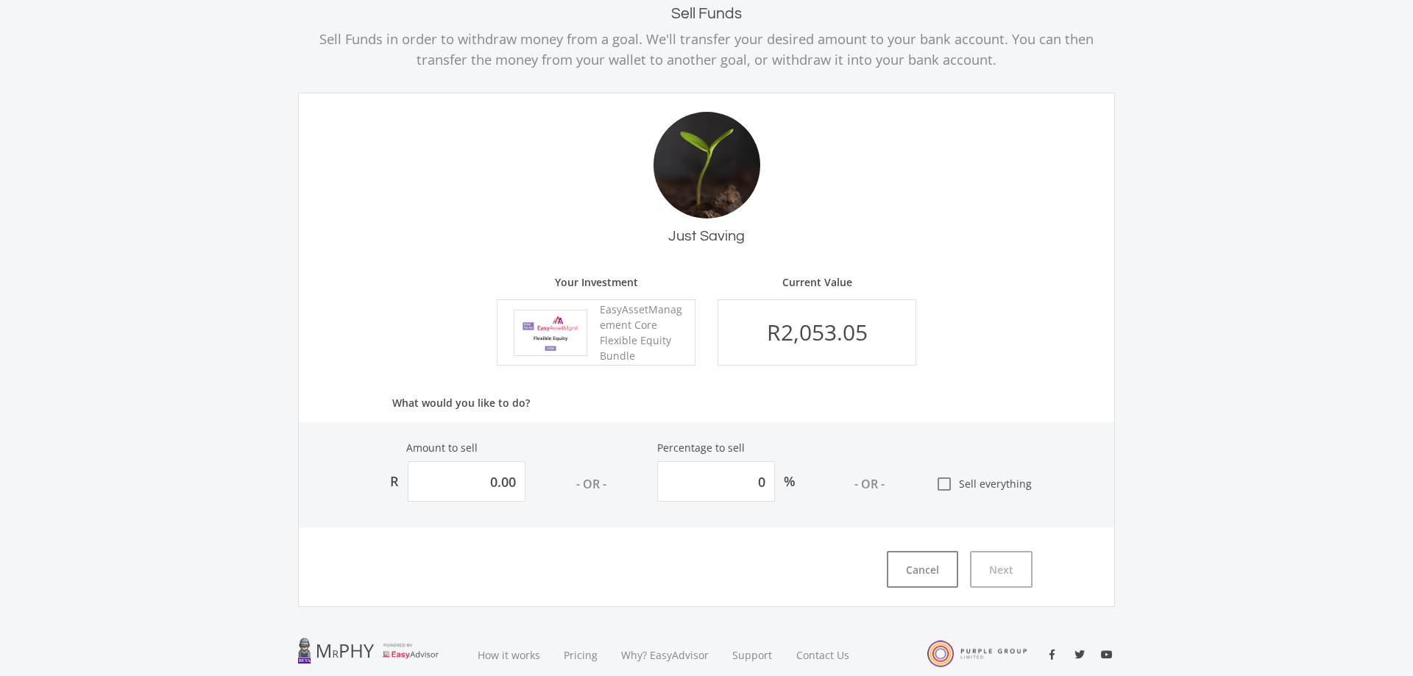
scroll to position [150, 0]
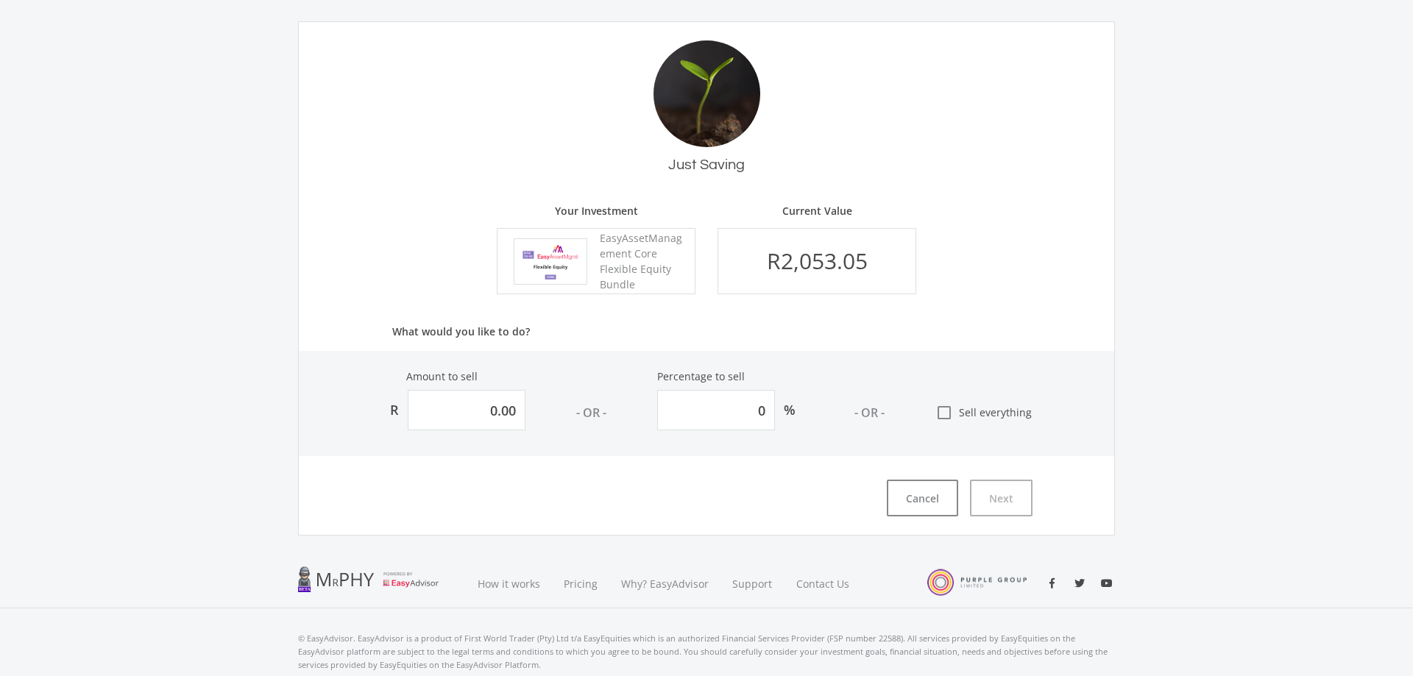
click at [947, 414] on icon "check_box_outline_blank" at bounding box center [944, 413] width 18 height 18
click at [921, 407] on input "check_box_outline_blank Sell everything" at bounding box center [921, 407] width 0 height 0
type input "2053.04940160427"
type input "100"
type input "2,053.05"
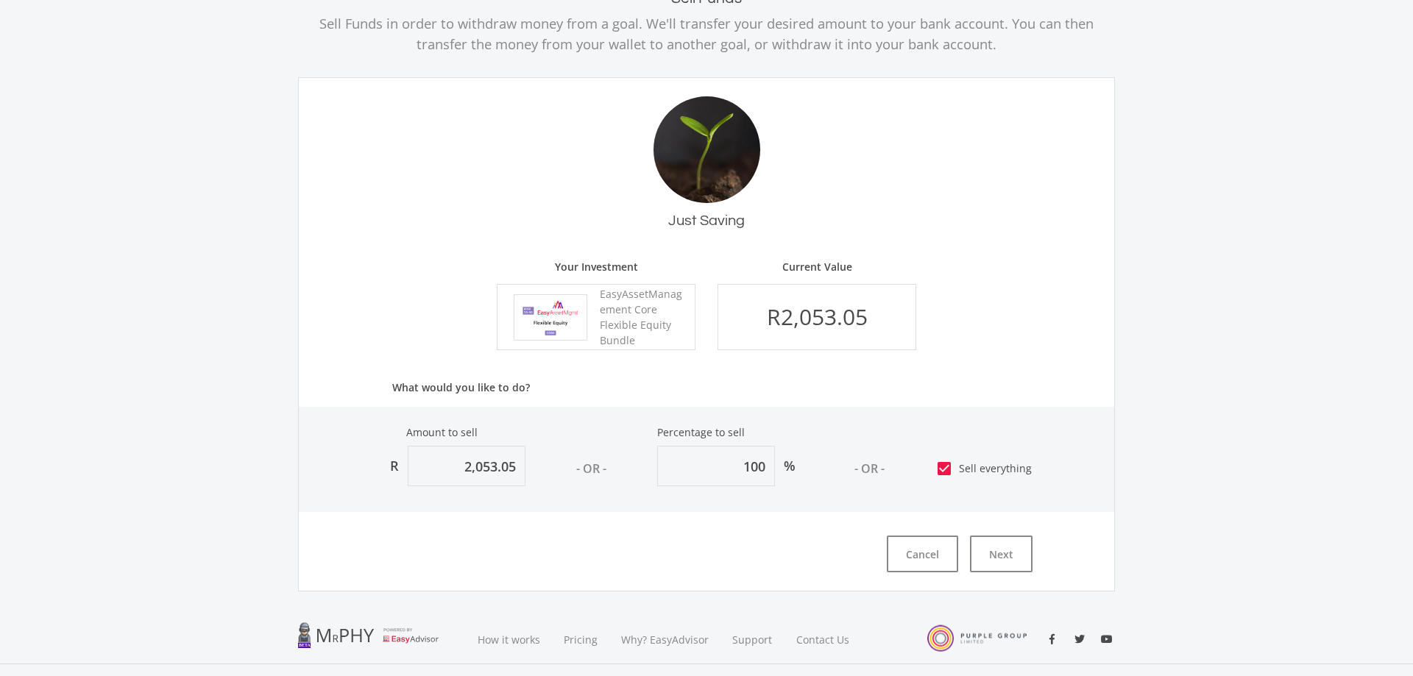
scroll to position [200, 0]
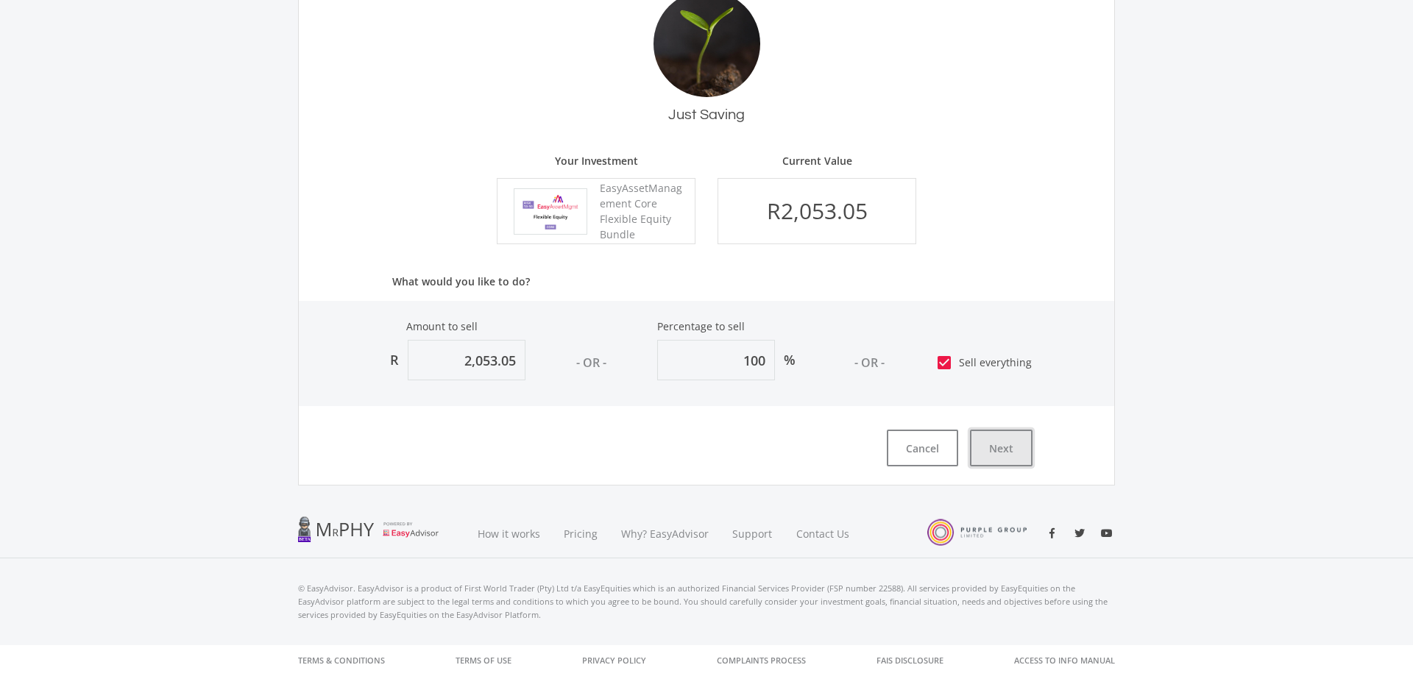
click at [1004, 449] on button "Next" at bounding box center [1001, 448] width 63 height 37
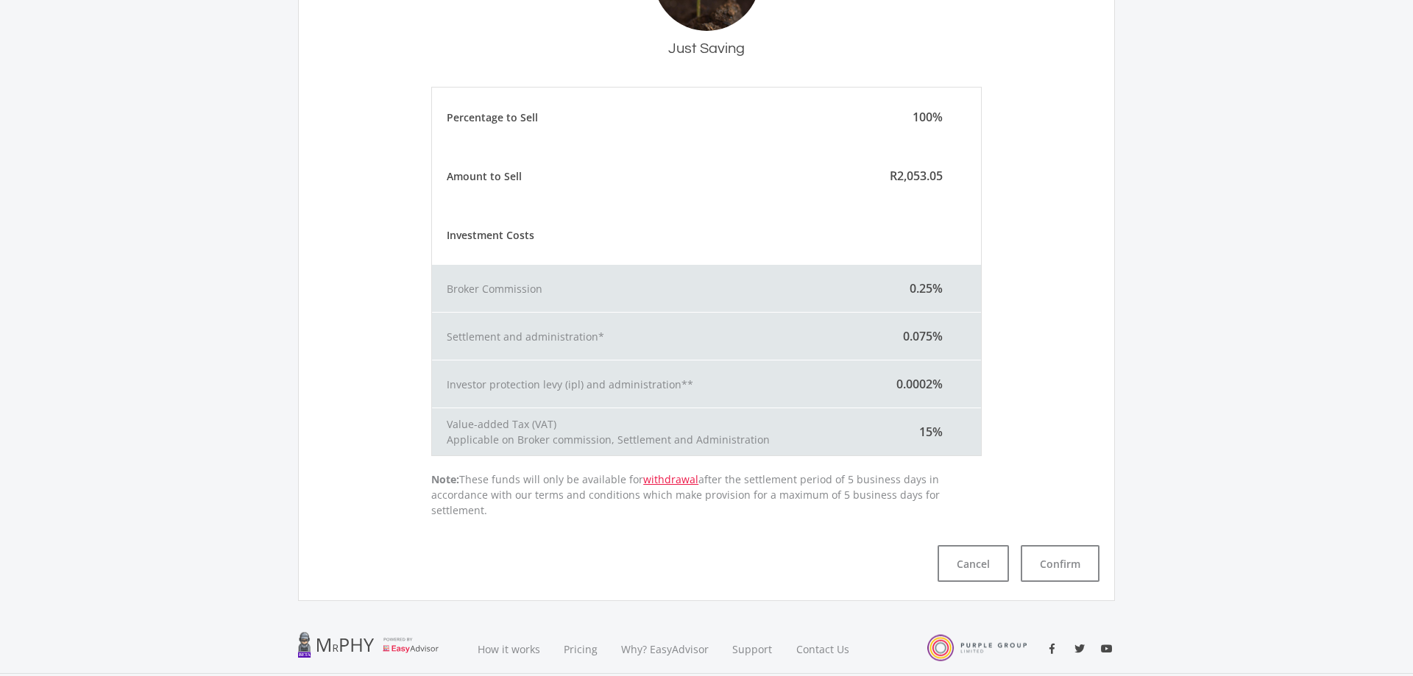
scroll to position [233, 0]
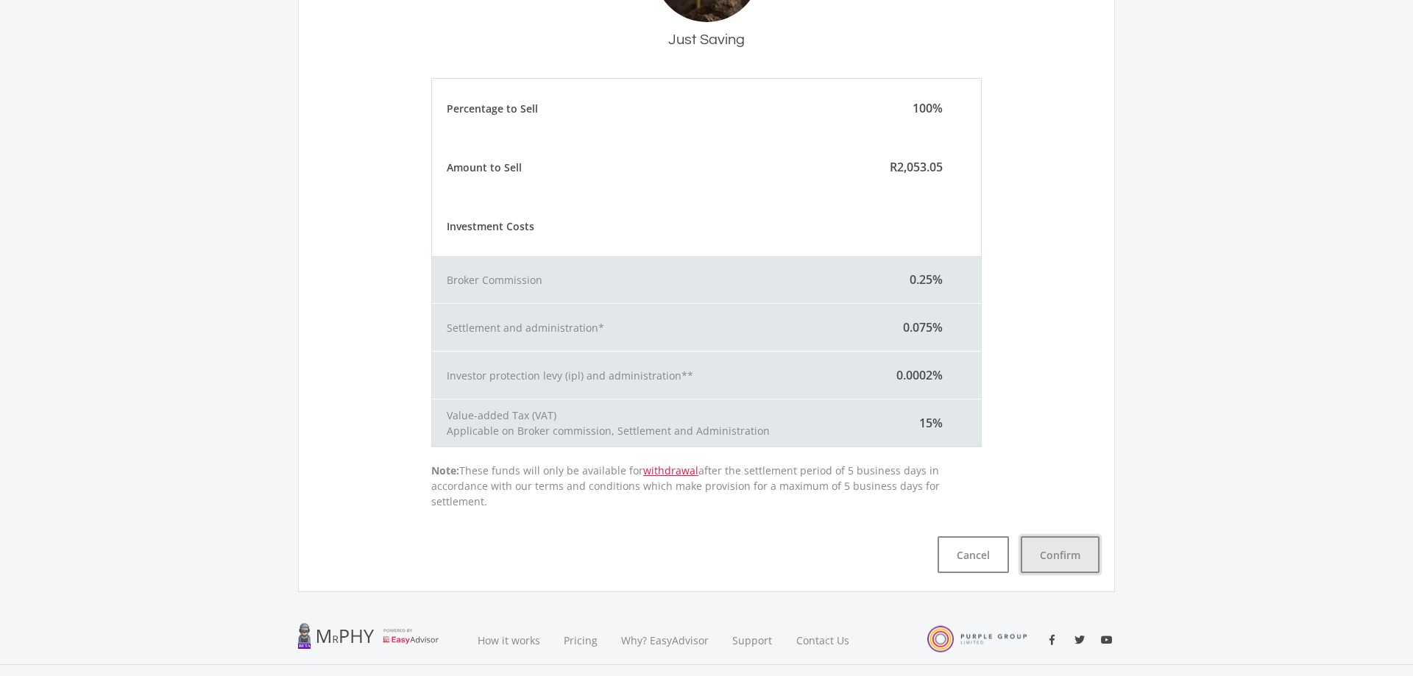
click at [1061, 537] on button "Confirm" at bounding box center [1060, 555] width 79 height 37
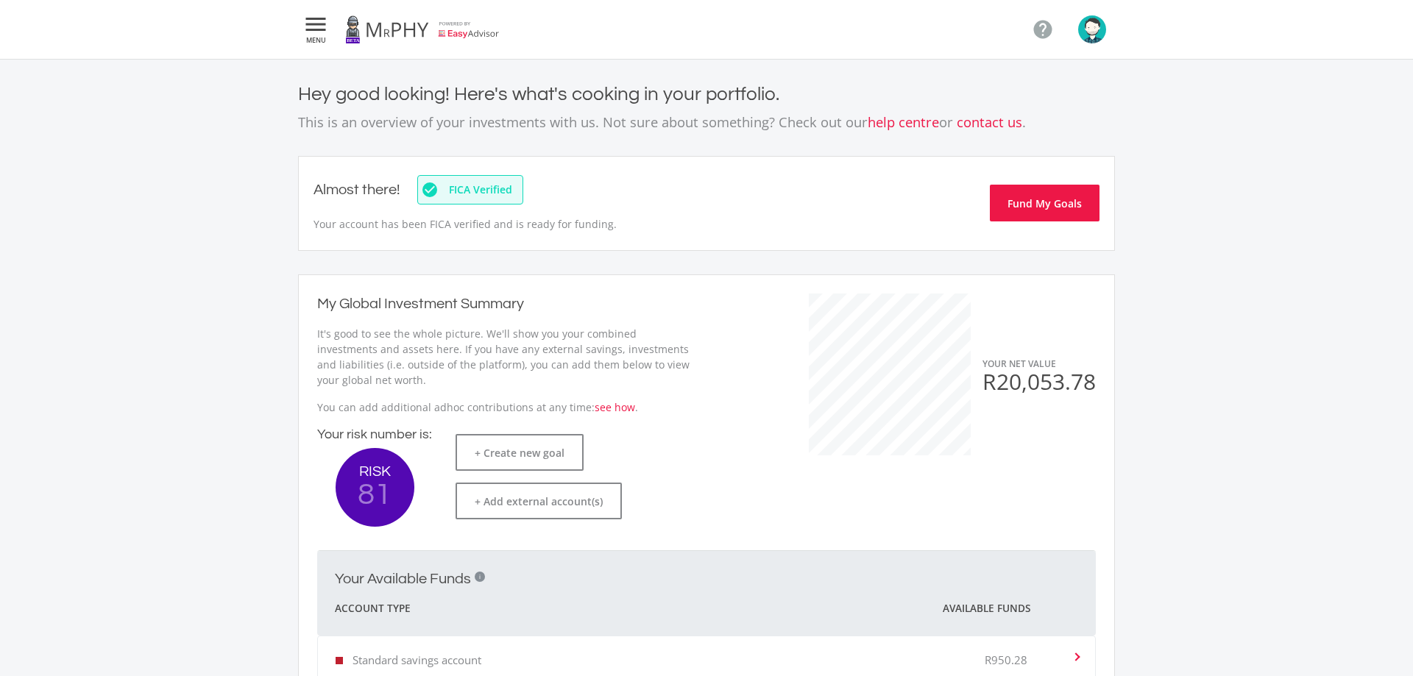
drag, startPoint x: 991, startPoint y: 364, endPoint x: 1089, endPoint y: 390, distance: 101.2
click at [1089, 390] on div "YOUR NET VALUE R20,053.78" at bounding box center [1039, 375] width 113 height 38
click at [1094, 386] on span "R20,053.78" at bounding box center [1039, 382] width 113 height 30
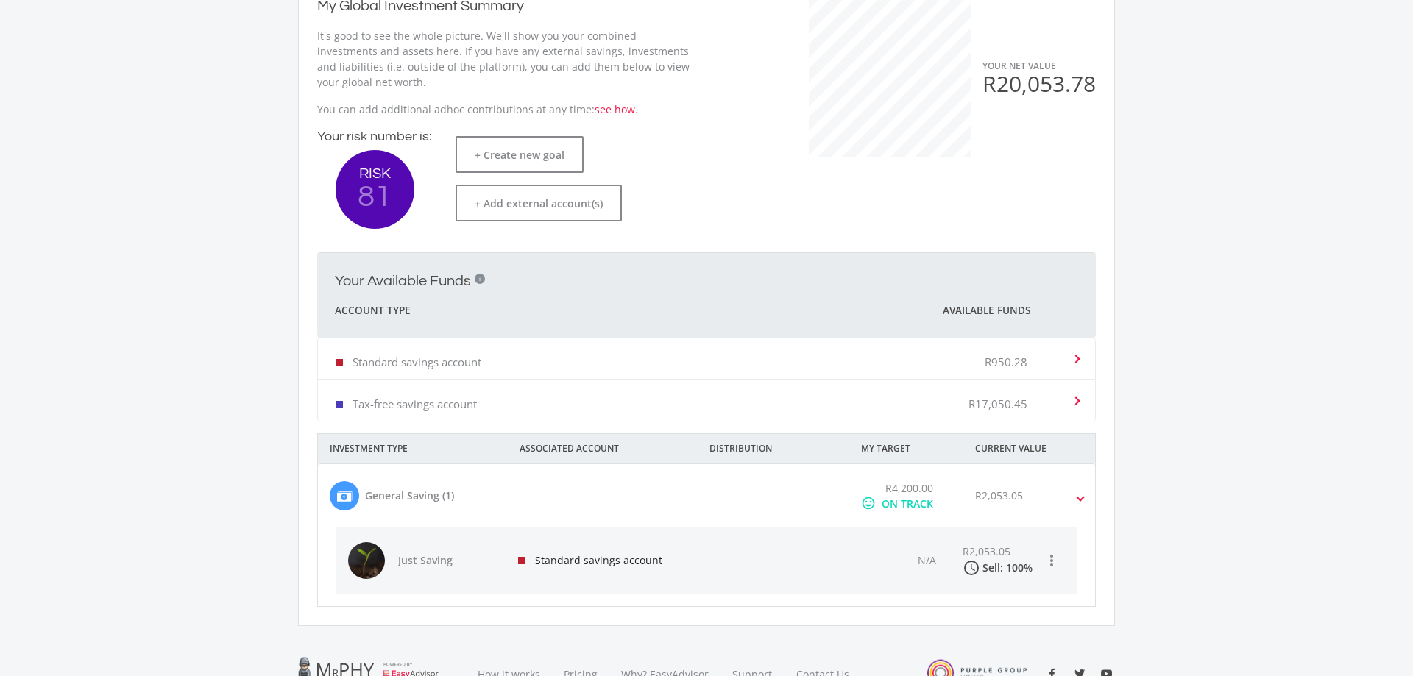
scroll to position [300, 0]
click at [417, 555] on span "Just Saving" at bounding box center [449, 558] width 103 height 15
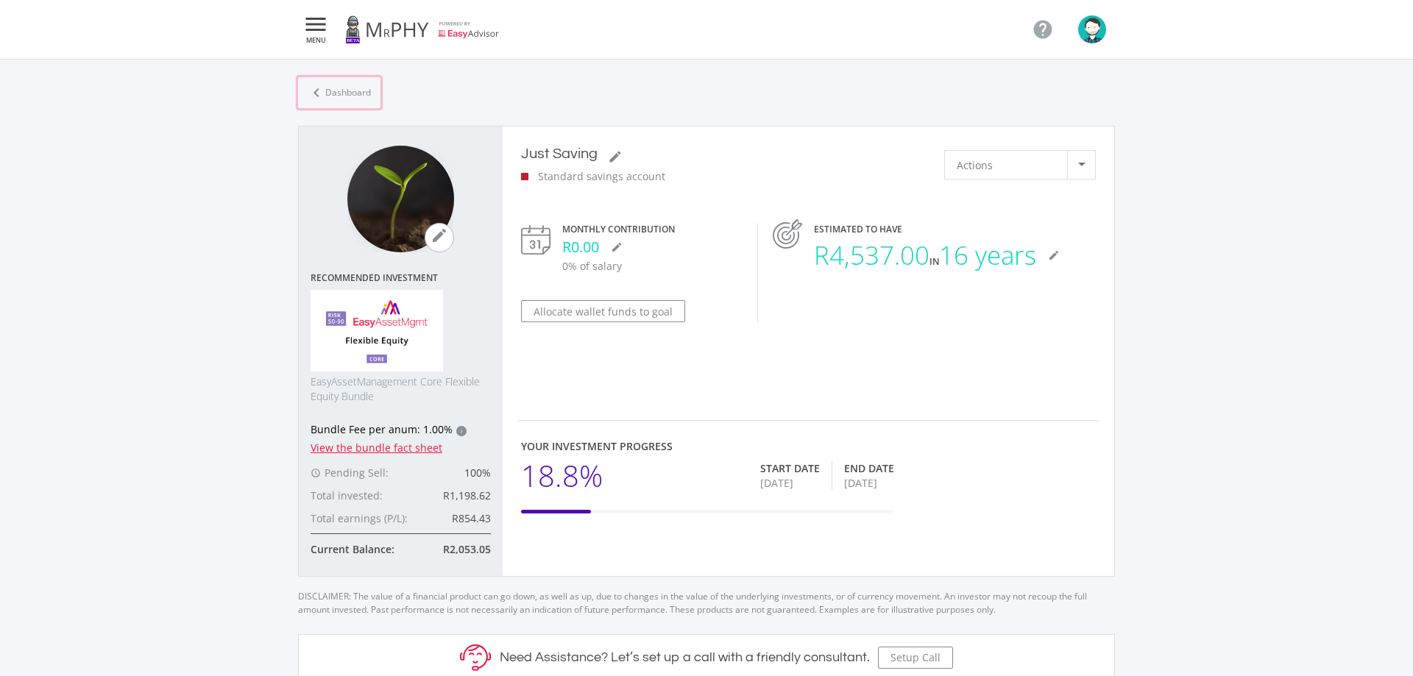
click at [316, 83] on link "chevron_left Dashboard" at bounding box center [339, 92] width 82 height 31
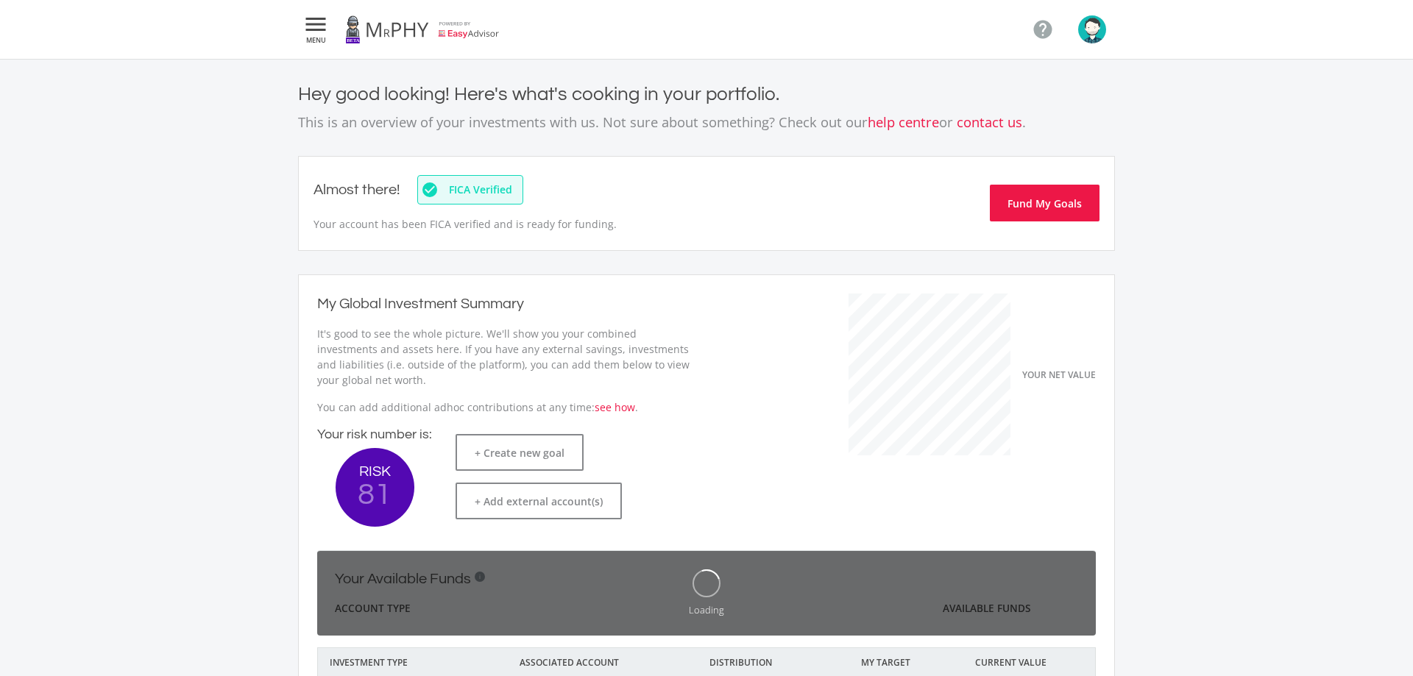
scroll to position [234, 404]
